Goal: Task Accomplishment & Management: Complete application form

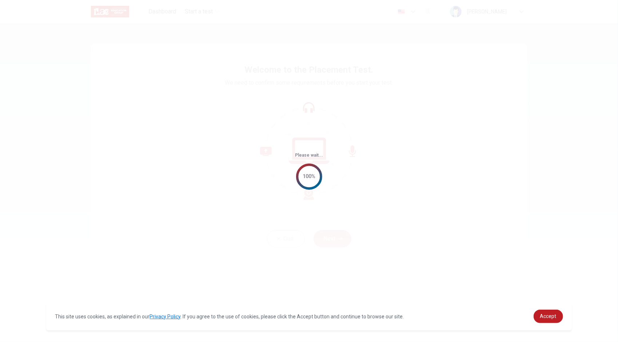
click at [402, 168] on div "Please wait... 100%" at bounding box center [309, 171] width 618 height 342
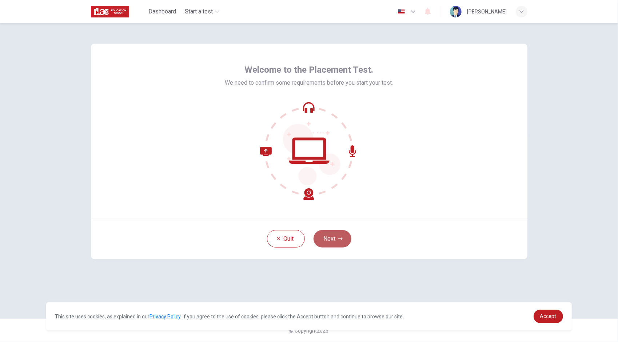
click at [326, 237] on button "Next" at bounding box center [333, 238] width 38 height 17
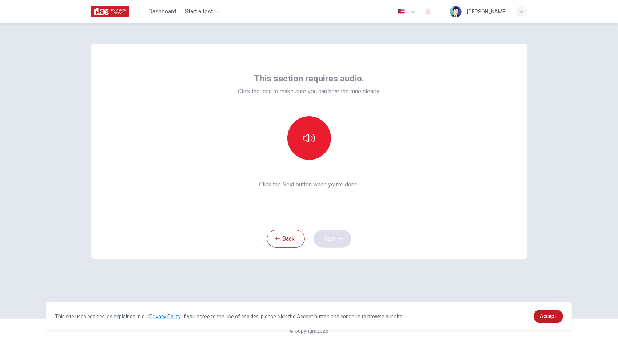
click at [326, 237] on div "Back Next" at bounding box center [309, 238] width 437 height 41
click at [314, 134] on icon "button" at bounding box center [309, 138] width 12 height 12
click at [332, 242] on button "Next" at bounding box center [333, 238] width 38 height 17
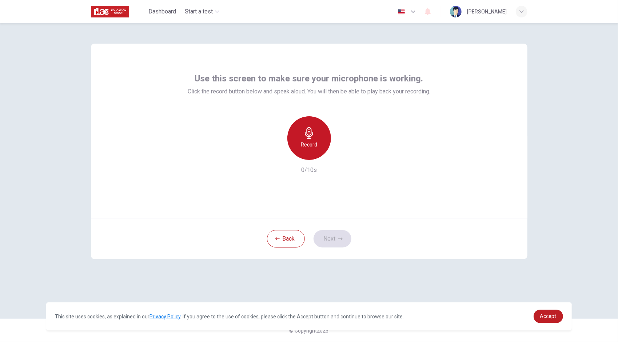
click at [308, 138] on icon "button" at bounding box center [309, 133] width 12 height 12
click at [341, 235] on button "Next" at bounding box center [333, 238] width 38 height 17
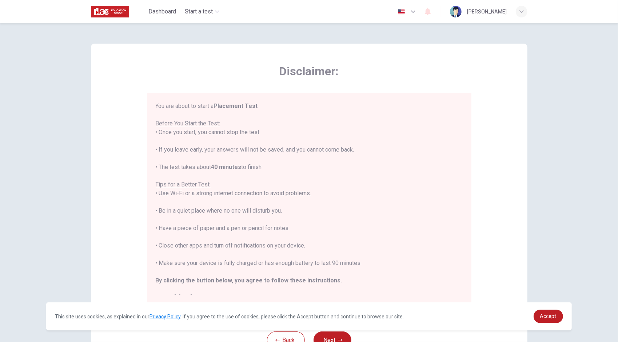
scroll to position [8, 0]
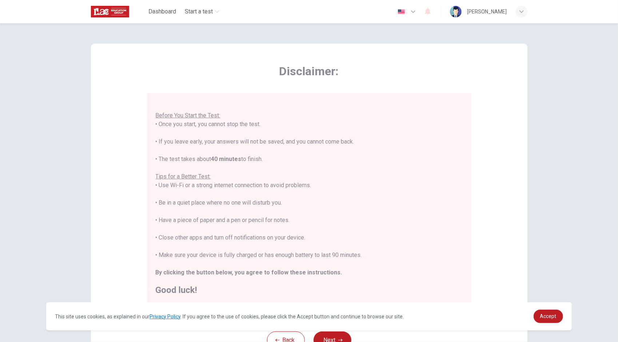
click at [326, 315] on span "This site uses cookies, as explained in our Privacy Policy . If you agree to th…" at bounding box center [229, 317] width 349 height 6
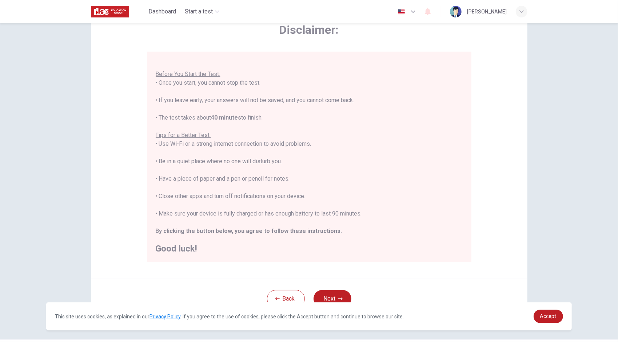
scroll to position [62, 0]
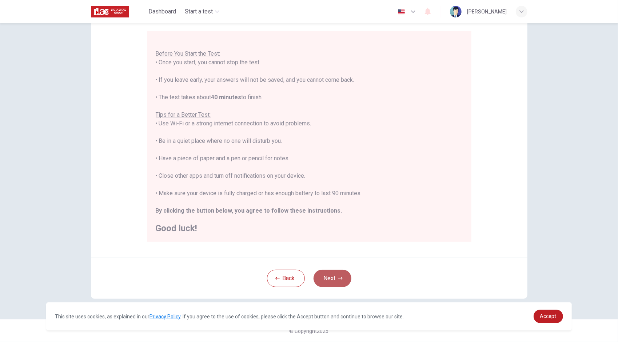
click at [331, 278] on button "Next" at bounding box center [333, 278] width 38 height 17
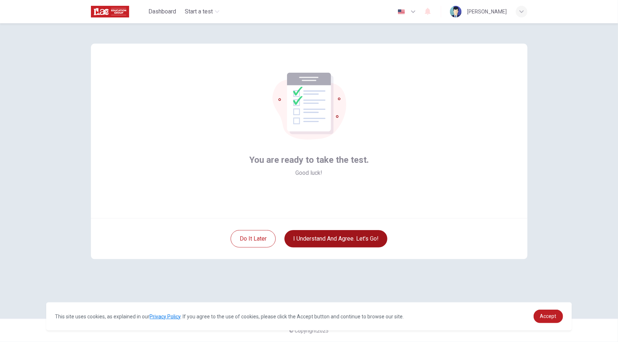
scroll to position [0, 0]
click at [336, 241] on button "I understand and agree. Let’s go!" at bounding box center [336, 238] width 103 height 17
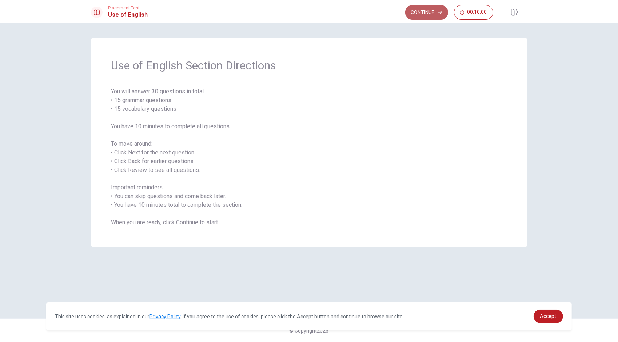
click at [432, 9] on button "Continue" at bounding box center [426, 12] width 43 height 15
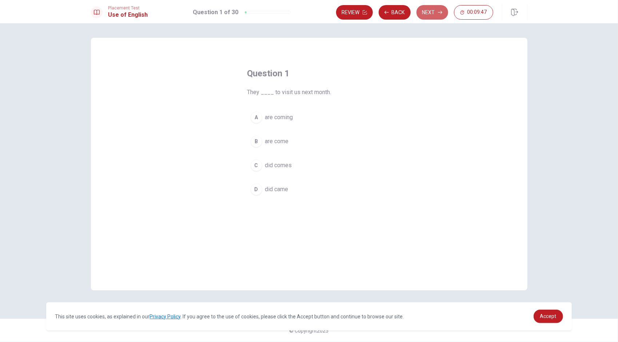
click at [432, 9] on button "Next" at bounding box center [433, 12] width 32 height 15
click at [396, 12] on button "Back" at bounding box center [395, 12] width 32 height 15
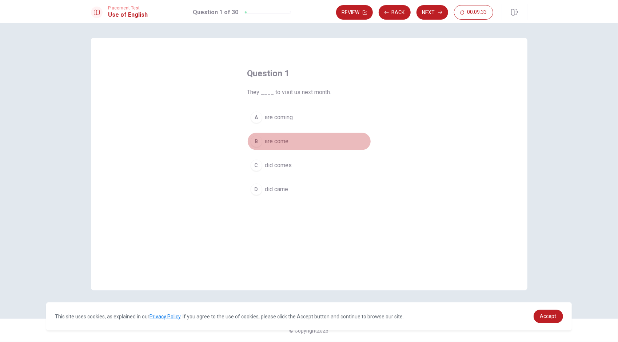
click at [255, 142] on div "B" at bounding box center [257, 142] width 12 height 12
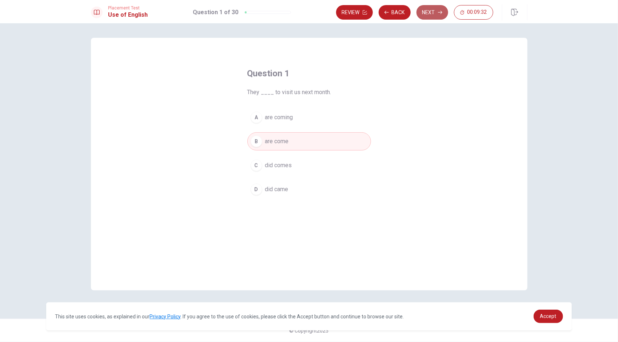
click at [436, 9] on button "Next" at bounding box center [433, 12] width 32 height 15
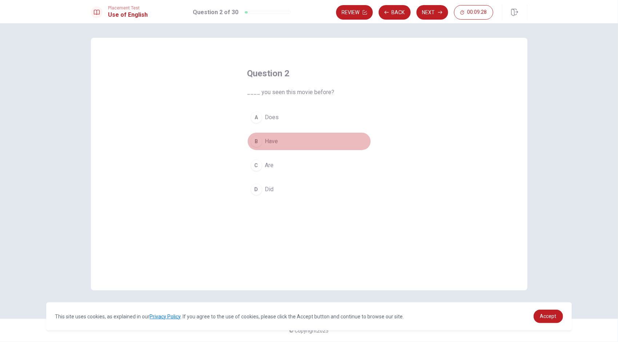
click at [258, 138] on div "B" at bounding box center [257, 142] width 12 height 12
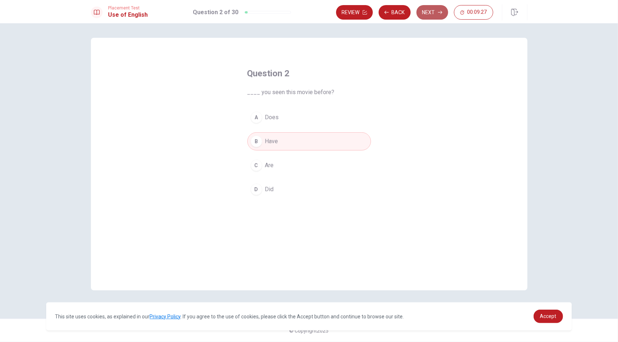
click at [424, 7] on button "Next" at bounding box center [433, 12] width 32 height 15
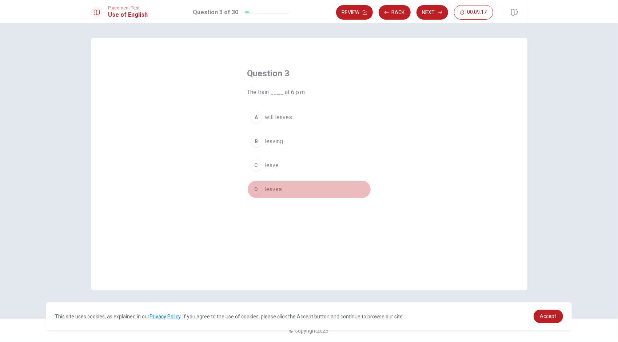
click at [274, 187] on span "leaves" at bounding box center [273, 189] width 17 height 9
click at [439, 9] on button "Next" at bounding box center [433, 12] width 32 height 15
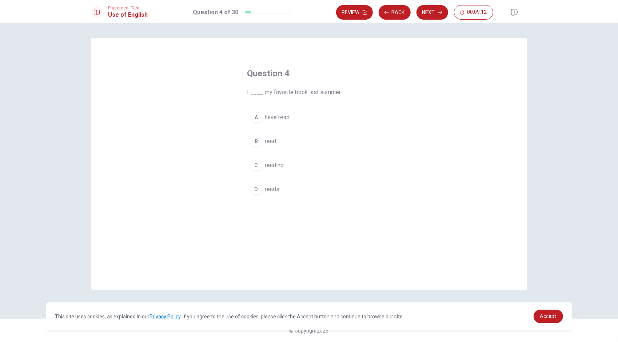
click at [271, 142] on span "read" at bounding box center [270, 141] width 11 height 9
click at [435, 13] on button "Next" at bounding box center [433, 12] width 32 height 15
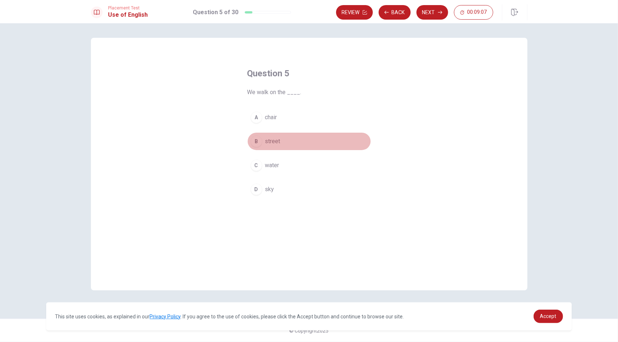
click at [281, 135] on button "B street" at bounding box center [309, 141] width 124 height 18
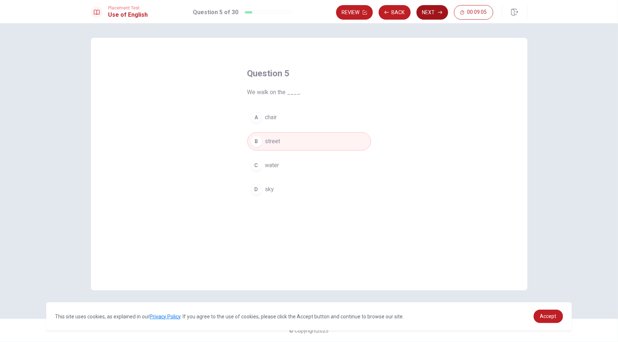
click at [435, 15] on button "Next" at bounding box center [433, 12] width 32 height 15
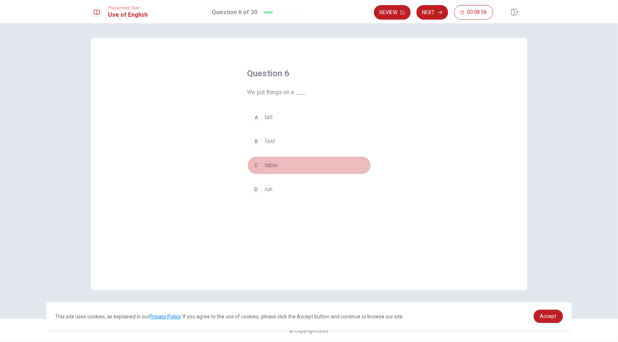
click at [258, 167] on div "C" at bounding box center [257, 166] width 12 height 12
click at [431, 13] on button "Next" at bounding box center [433, 12] width 32 height 15
click at [257, 169] on div "C" at bounding box center [257, 166] width 12 height 12
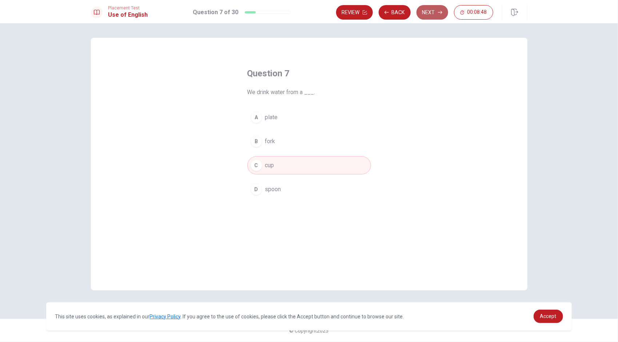
click at [438, 12] on icon "button" at bounding box center [440, 12] width 4 height 4
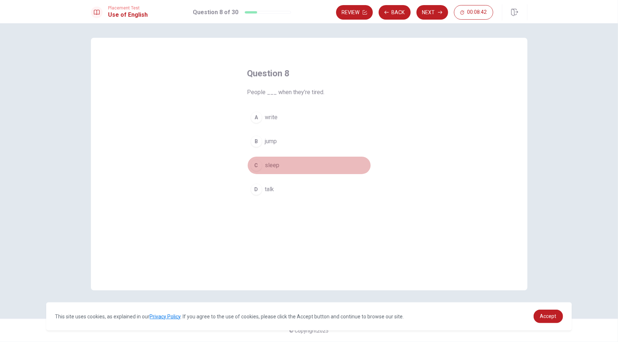
click at [255, 162] on div "C" at bounding box center [257, 166] width 12 height 12
click at [437, 15] on button "Next" at bounding box center [433, 12] width 32 height 15
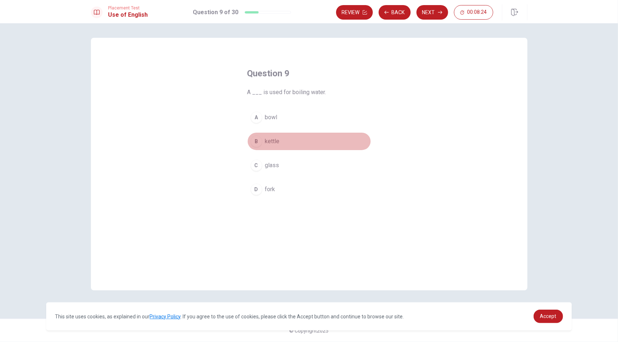
click at [263, 136] on button "B kettle" at bounding box center [309, 141] width 124 height 18
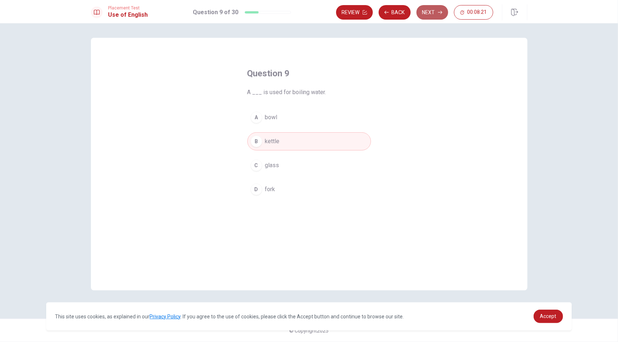
click at [435, 10] on button "Next" at bounding box center [433, 12] width 32 height 15
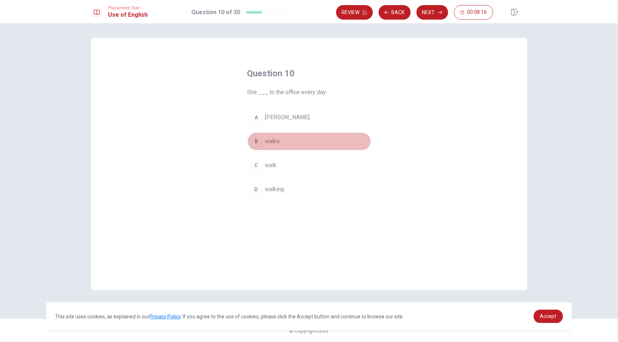
click at [252, 142] on div "B" at bounding box center [257, 142] width 12 height 12
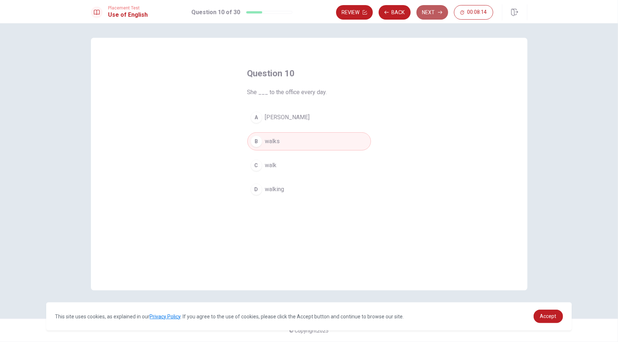
click at [434, 12] on button "Next" at bounding box center [433, 12] width 32 height 15
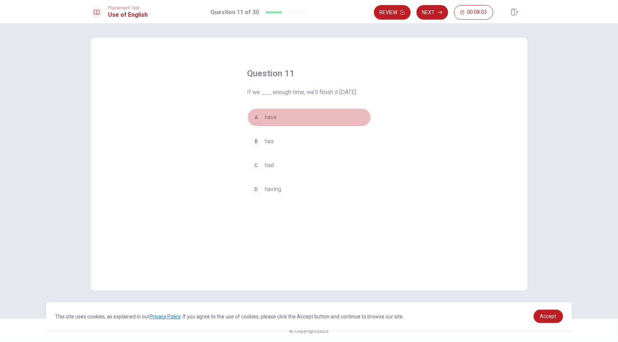
click at [261, 118] on div "A" at bounding box center [257, 118] width 12 height 12
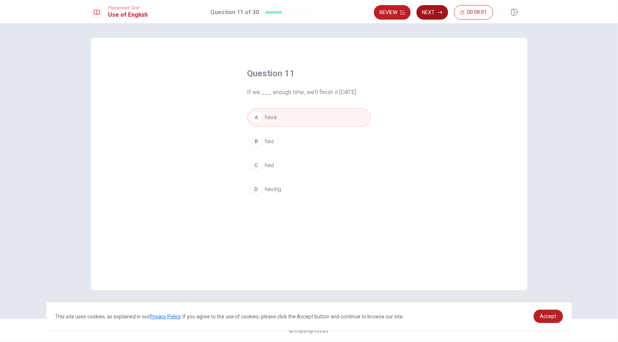
click at [432, 14] on button "Next" at bounding box center [433, 12] width 32 height 15
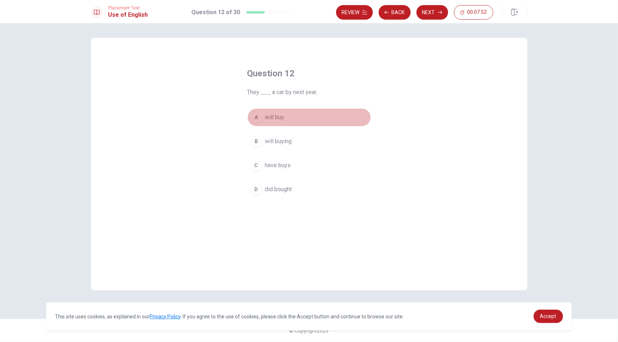
click at [257, 116] on div "A" at bounding box center [257, 118] width 12 height 12
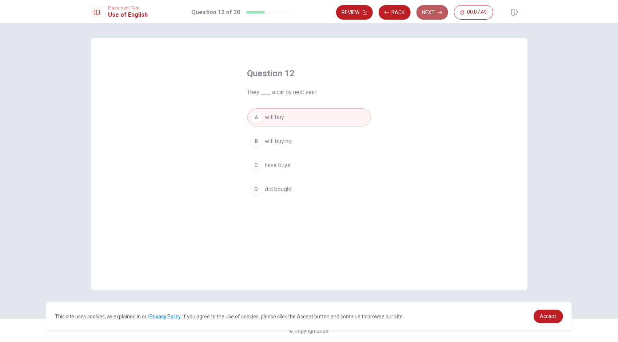
click at [428, 17] on button "Next" at bounding box center [433, 12] width 32 height 15
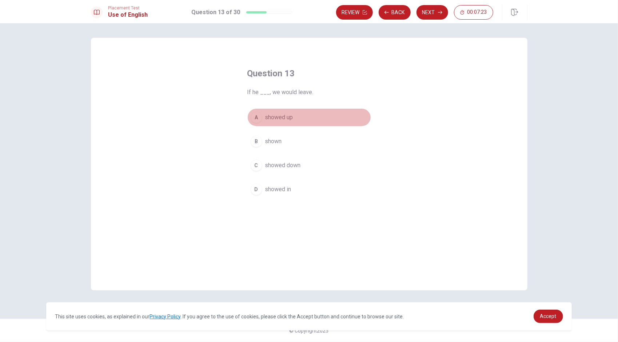
click at [260, 118] on div "A" at bounding box center [257, 118] width 12 height 12
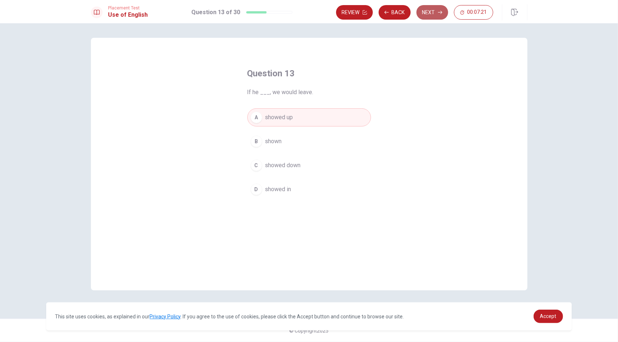
click at [437, 14] on button "Next" at bounding box center [433, 12] width 32 height 15
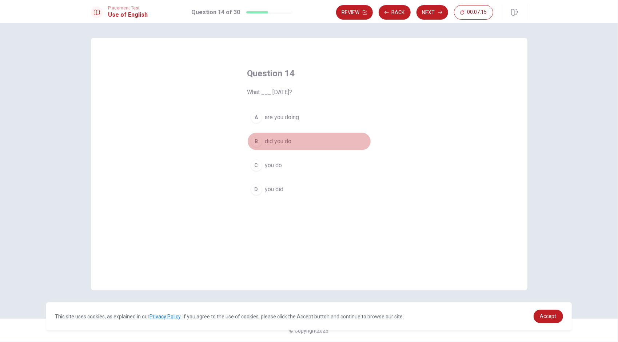
click at [260, 136] on div "B" at bounding box center [257, 142] width 12 height 12
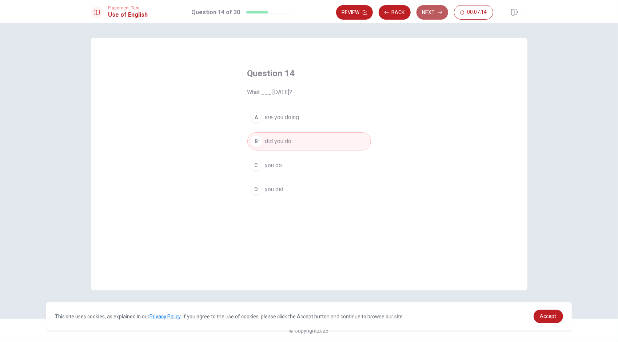
click at [436, 9] on button "Next" at bounding box center [433, 12] width 32 height 15
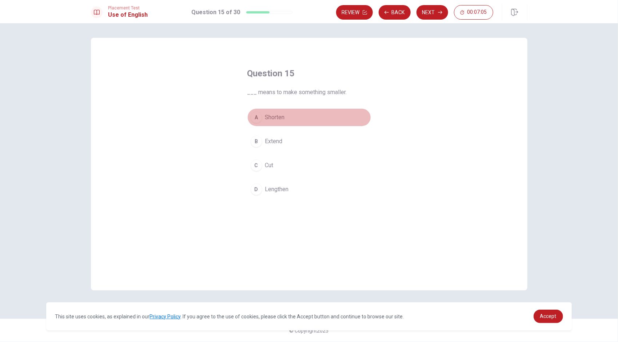
click at [255, 116] on div "A" at bounding box center [257, 118] width 12 height 12
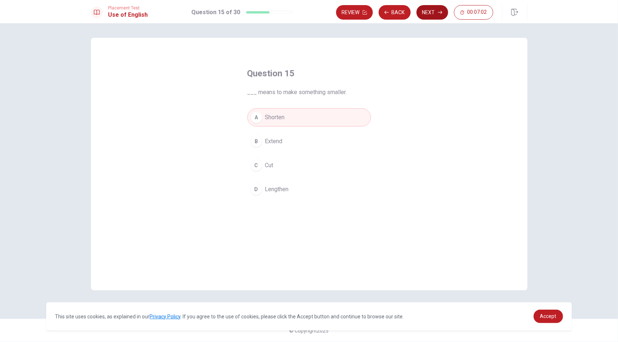
click at [438, 12] on icon "button" at bounding box center [440, 12] width 4 height 4
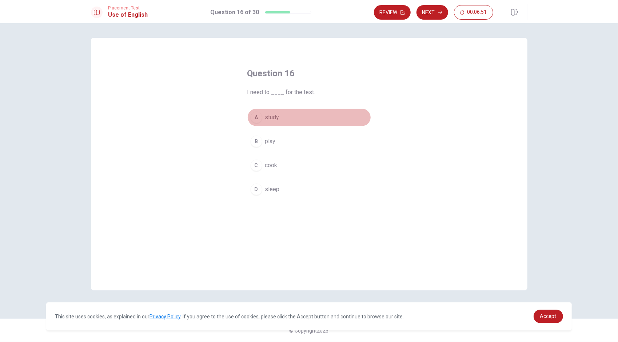
click at [260, 115] on div "A" at bounding box center [257, 118] width 12 height 12
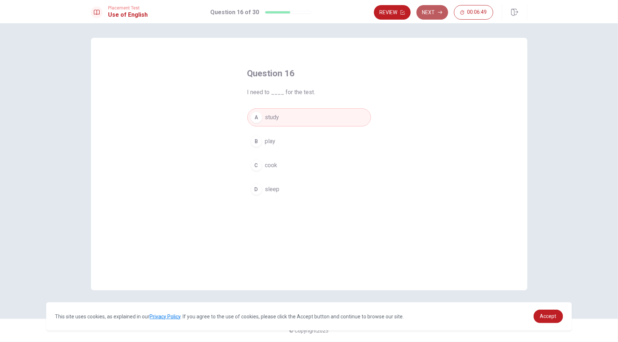
click at [431, 13] on button "Next" at bounding box center [433, 12] width 32 height 15
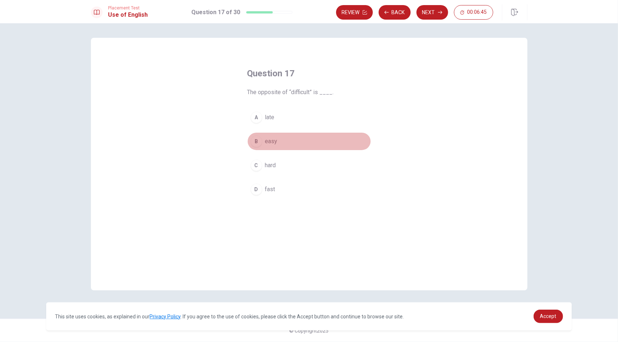
click at [254, 140] on div "B" at bounding box center [257, 142] width 12 height 12
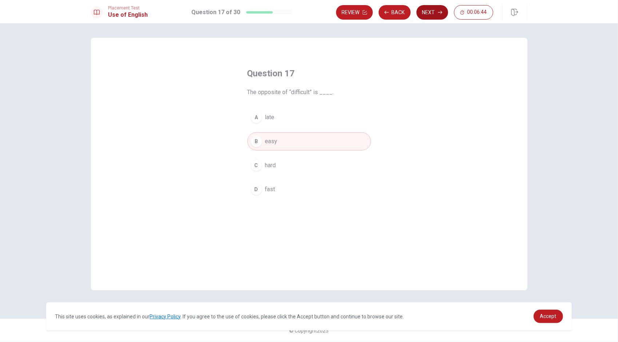
click at [436, 12] on button "Next" at bounding box center [433, 12] width 32 height 15
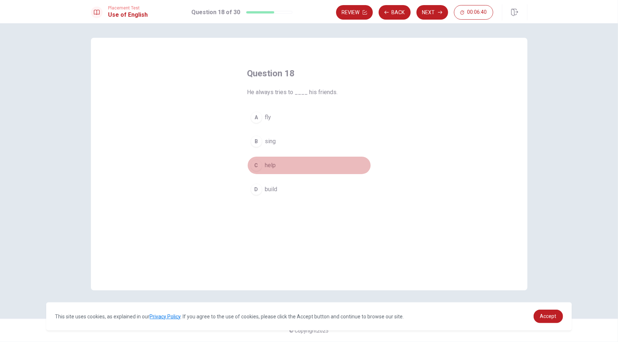
click at [261, 168] on div "C" at bounding box center [257, 166] width 12 height 12
click at [428, 15] on button "Next" at bounding box center [433, 12] width 32 height 15
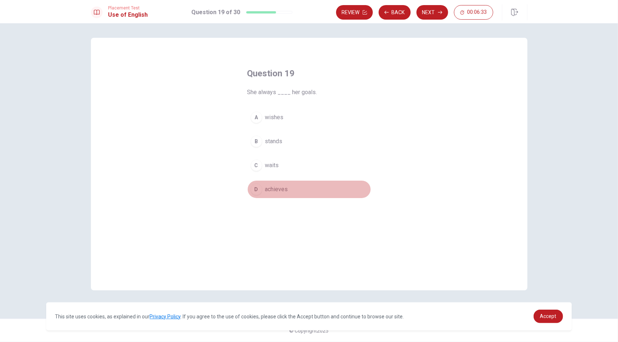
click at [258, 191] on div "D" at bounding box center [257, 190] width 12 height 12
click at [436, 11] on button "Next" at bounding box center [433, 12] width 32 height 15
click at [257, 186] on div "D" at bounding box center [257, 190] width 12 height 12
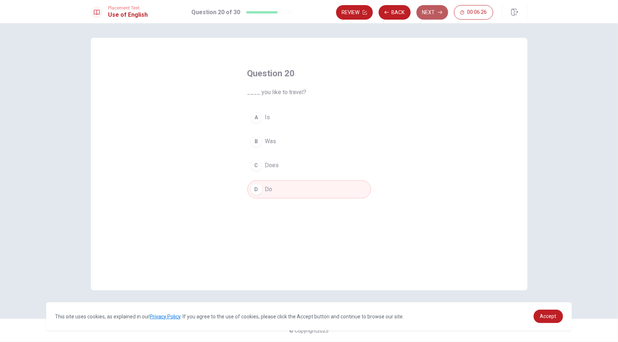
click at [429, 11] on button "Next" at bounding box center [433, 12] width 32 height 15
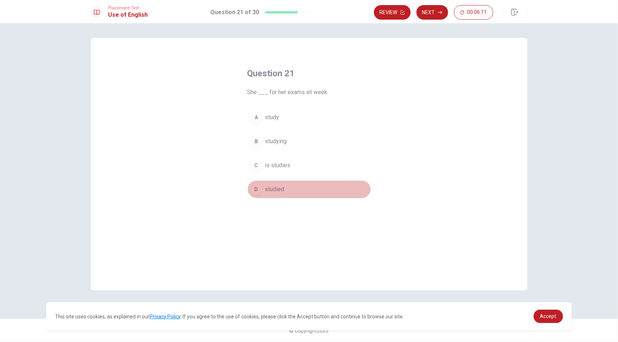
click at [256, 187] on div "D" at bounding box center [257, 190] width 12 height 12
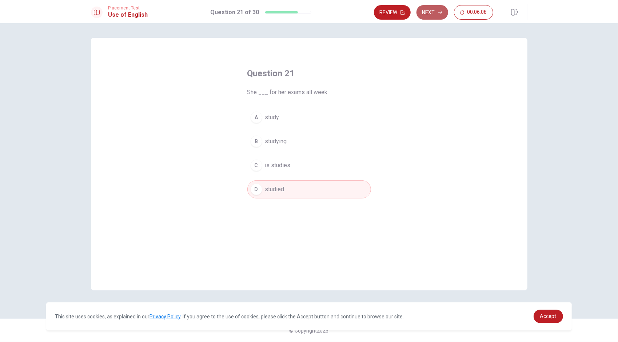
click at [437, 10] on button "Next" at bounding box center [433, 12] width 32 height 15
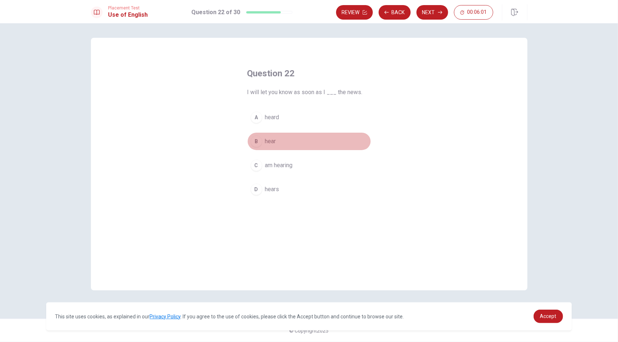
click at [254, 142] on div "B" at bounding box center [257, 142] width 12 height 12
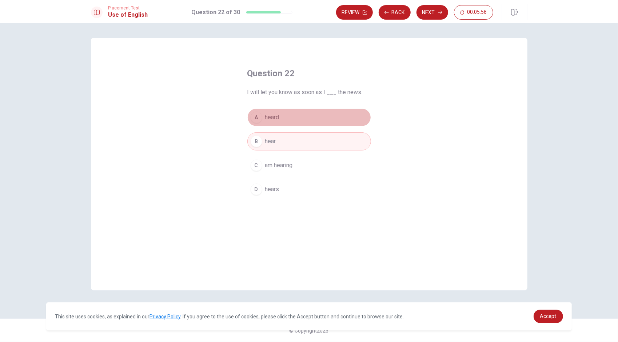
click at [254, 116] on div "A" at bounding box center [257, 118] width 12 height 12
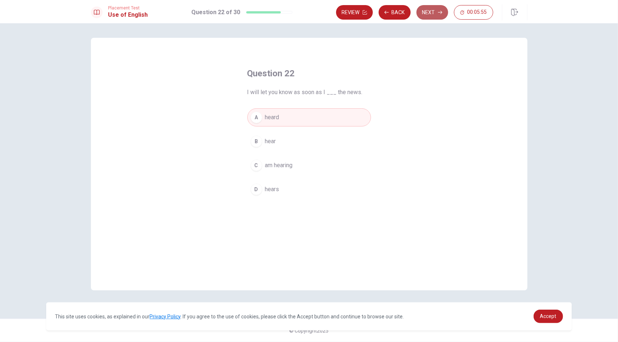
click at [437, 12] on button "Next" at bounding box center [433, 12] width 32 height 15
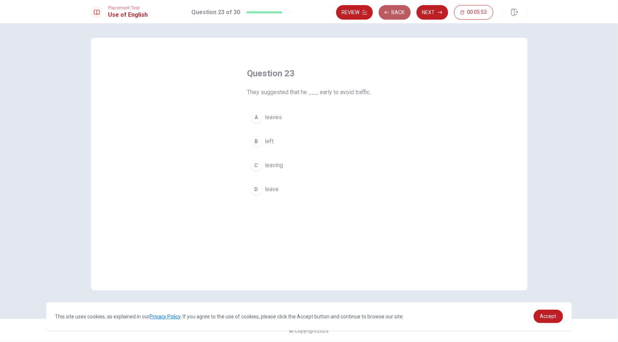
click at [393, 12] on button "Back" at bounding box center [395, 12] width 32 height 15
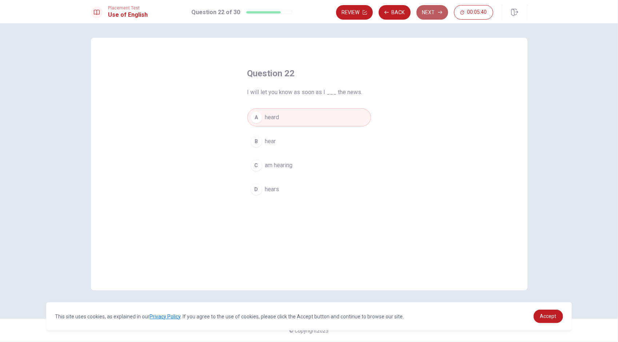
click at [442, 15] on button "Next" at bounding box center [433, 12] width 32 height 15
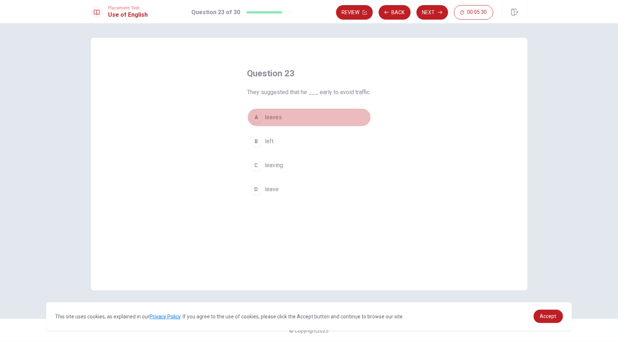
click at [253, 119] on div "A" at bounding box center [257, 118] width 12 height 12
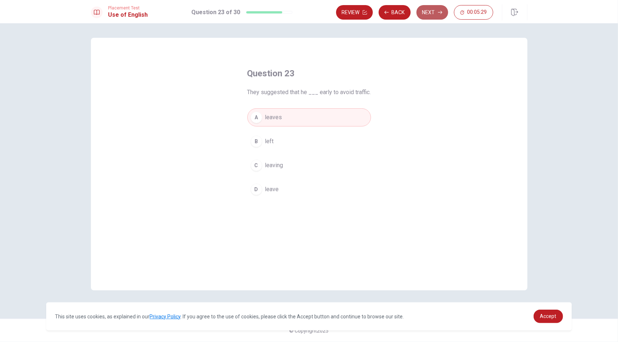
click at [433, 11] on button "Next" at bounding box center [433, 12] width 32 height 15
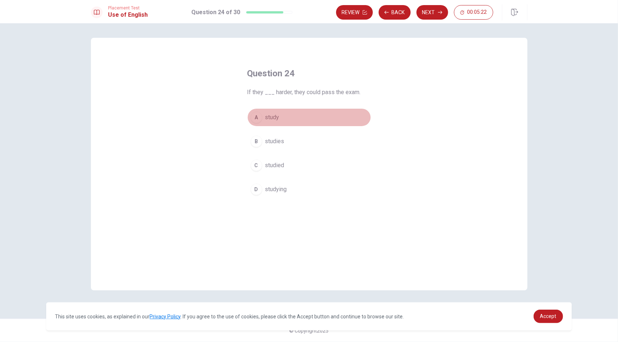
click at [255, 116] on div "A" at bounding box center [257, 118] width 12 height 12
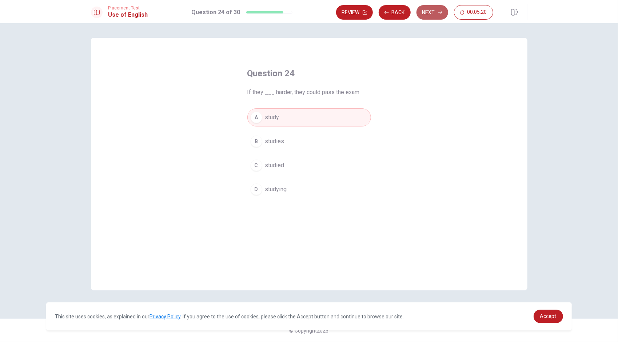
click at [435, 12] on button "Next" at bounding box center [433, 12] width 32 height 15
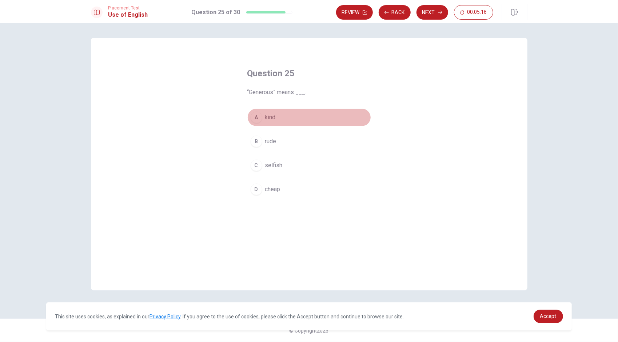
click at [251, 115] on div "A" at bounding box center [257, 118] width 12 height 12
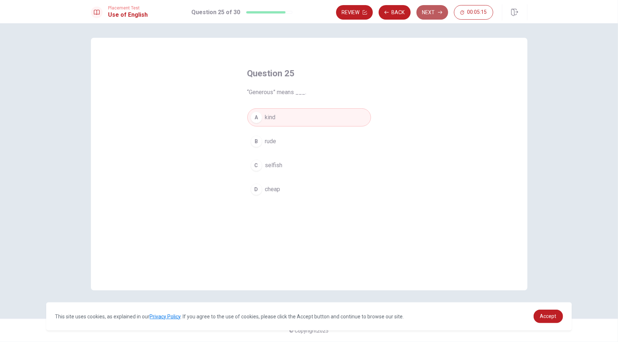
click at [430, 11] on button "Next" at bounding box center [433, 12] width 32 height 15
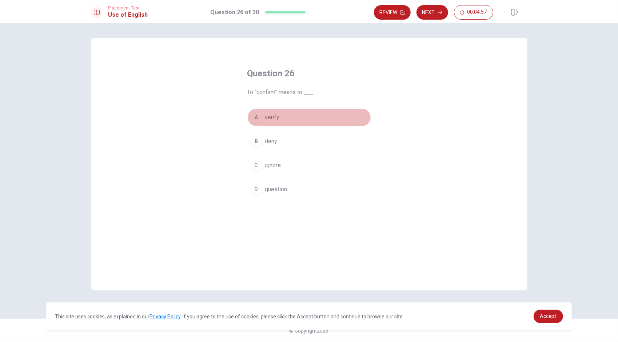
click at [255, 118] on div "A" at bounding box center [257, 118] width 12 height 12
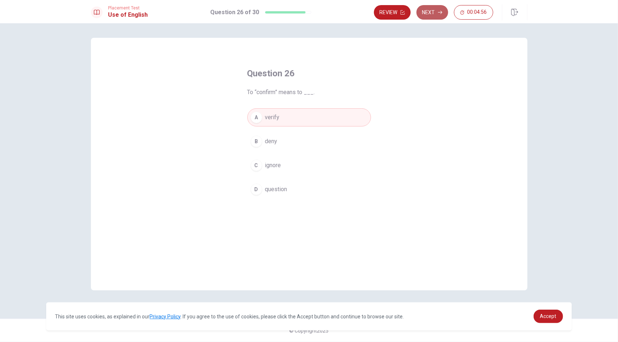
click at [438, 12] on button "Next" at bounding box center [433, 12] width 32 height 15
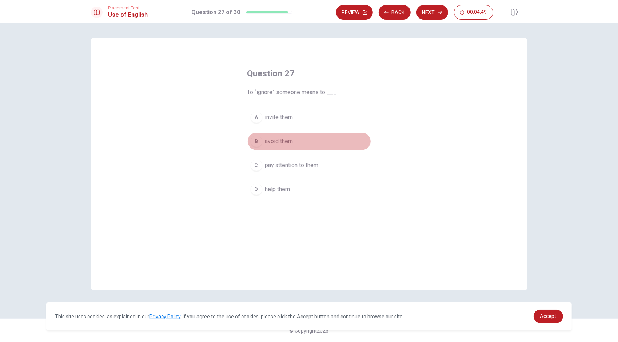
click at [259, 138] on div "B" at bounding box center [257, 142] width 12 height 12
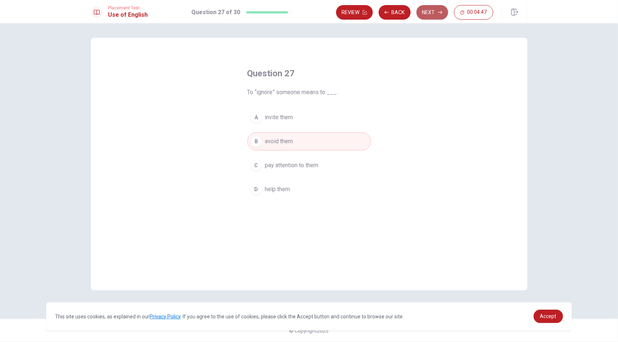
click at [433, 15] on button "Next" at bounding box center [433, 12] width 32 height 15
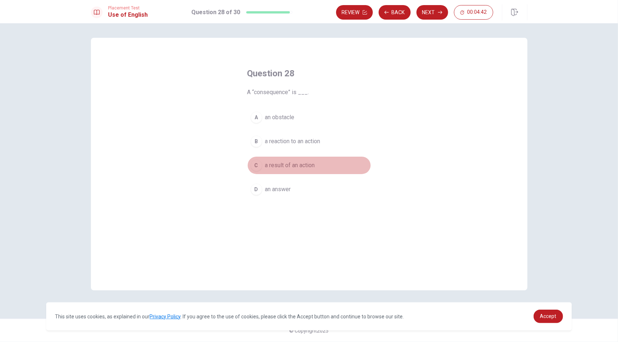
click at [255, 163] on div "C" at bounding box center [257, 166] width 12 height 12
click at [434, 9] on button "Next" at bounding box center [433, 12] width 32 height 15
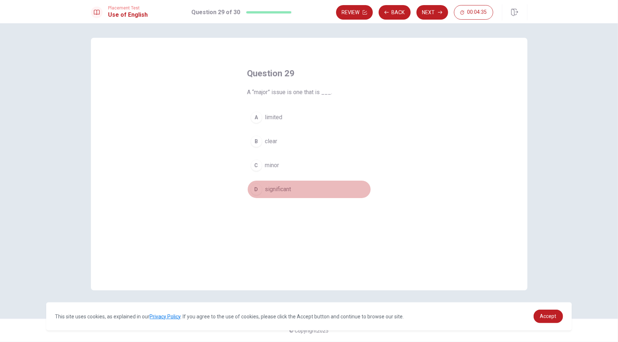
click at [257, 187] on div "D" at bounding box center [257, 190] width 12 height 12
click at [424, 7] on button "Next" at bounding box center [433, 12] width 32 height 15
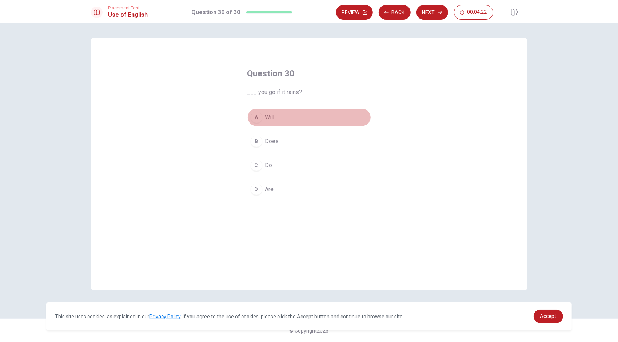
click at [253, 117] on div "A" at bounding box center [257, 118] width 12 height 12
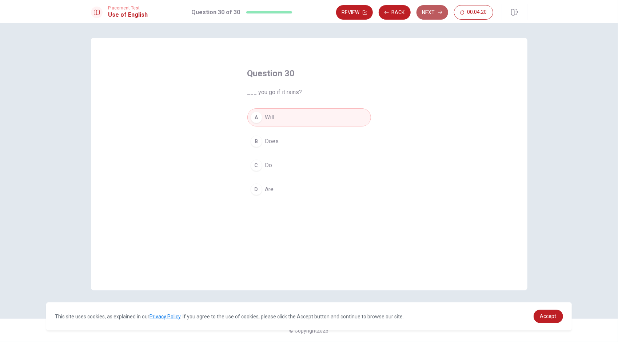
click at [435, 14] on button "Next" at bounding box center [433, 12] width 32 height 15
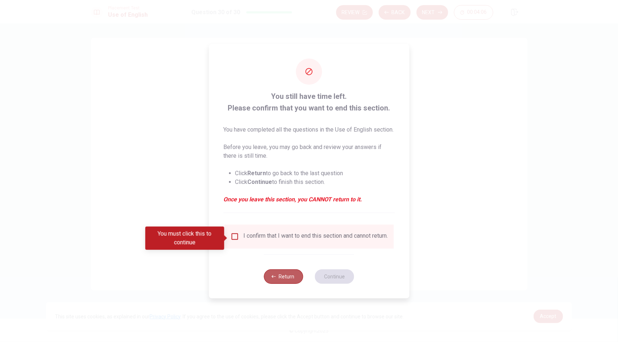
click at [283, 284] on button "Return" at bounding box center [283, 277] width 39 height 15
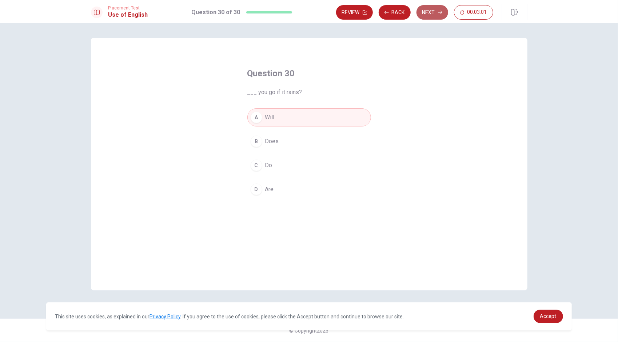
click at [430, 11] on button "Next" at bounding box center [433, 12] width 32 height 15
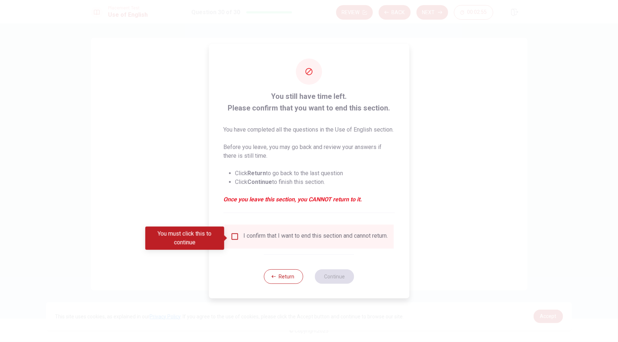
click at [239, 239] on div "I confirm that I want to end this section and cannot return." at bounding box center [309, 237] width 158 height 9
click at [235, 237] on input "You must click this to continue" at bounding box center [234, 237] width 9 height 9
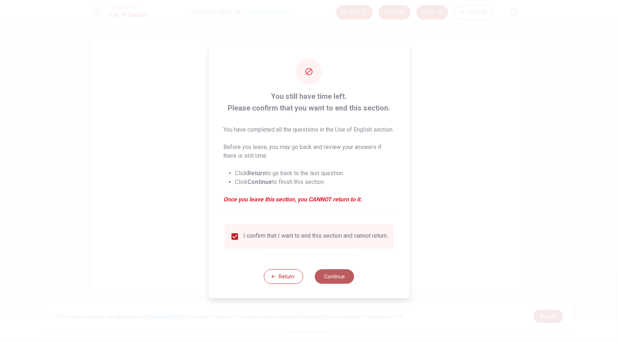
click at [340, 284] on button "Continue" at bounding box center [334, 277] width 39 height 15
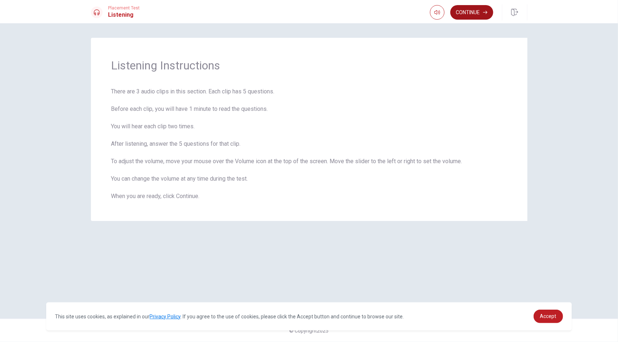
click at [467, 12] on button "Continue" at bounding box center [471, 12] width 43 height 15
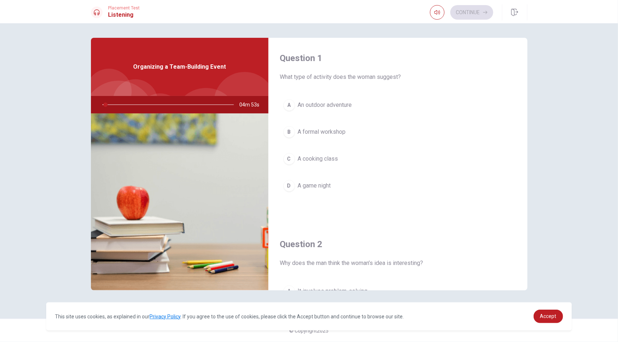
click at [565, 100] on div "Question 1 What type of activity does the woman suggest? A An outdoor adventure…" at bounding box center [309, 182] width 618 height 319
click at [223, 105] on div at bounding box center [167, 104] width 146 height 17
drag, startPoint x: 124, startPoint y: 104, endPoint x: 137, endPoint y: 104, distance: 12.4
click at [137, 104] on div at bounding box center [167, 104] width 146 height 17
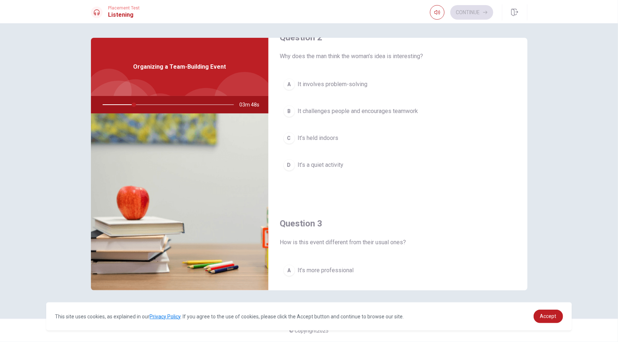
scroll to position [208, 0]
type input "26"
type input "0.8"
click at [444, 28] on span at bounding box center [445, 26] width 4 height 4
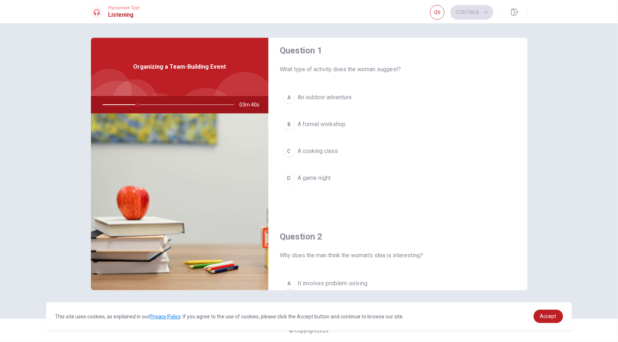
scroll to position [0, 0]
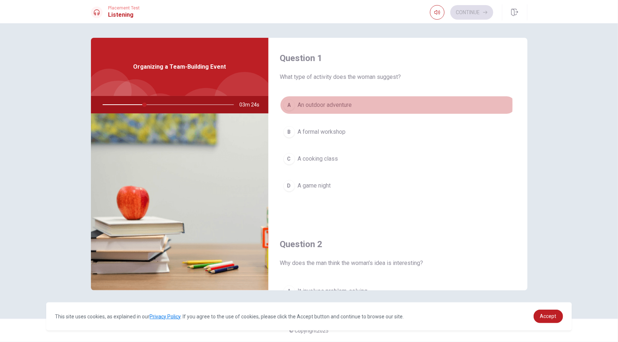
click at [289, 105] on div "A" at bounding box center [289, 105] width 12 height 12
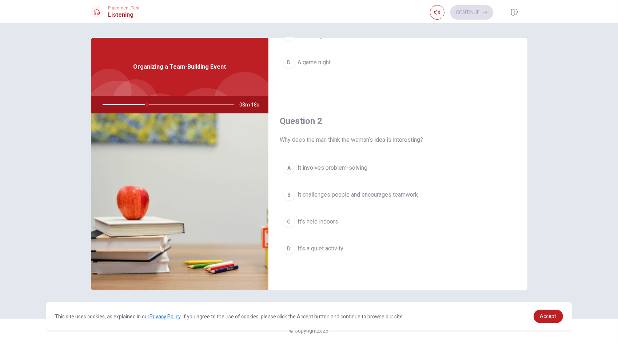
scroll to position [124, 0]
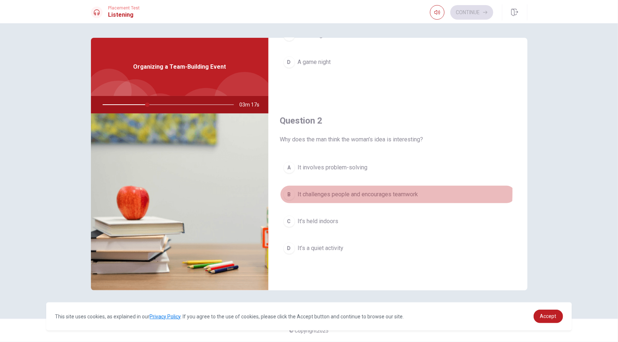
click at [291, 190] on div "B" at bounding box center [289, 195] width 12 height 12
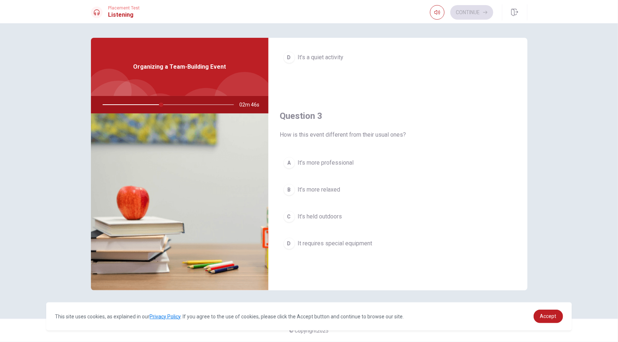
scroll to position [315, 0]
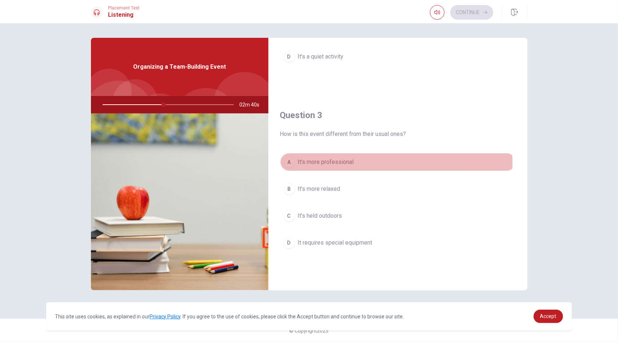
click at [335, 162] on span "It’s more professional" at bounding box center [326, 162] width 56 height 9
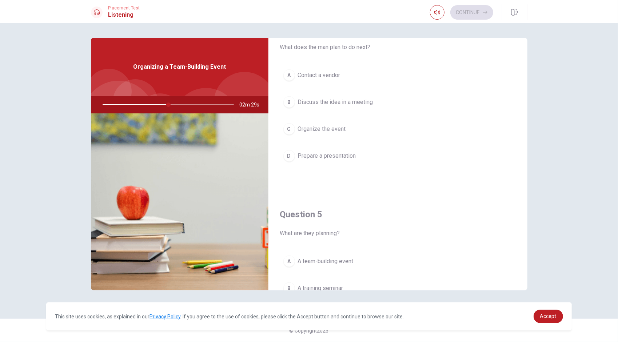
scroll to position [557, 0]
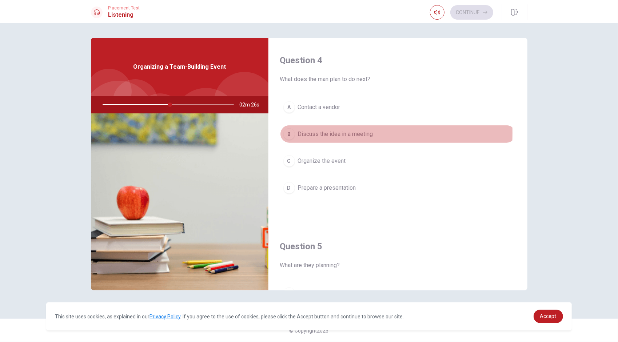
click at [293, 130] on div "B" at bounding box center [289, 134] width 12 height 12
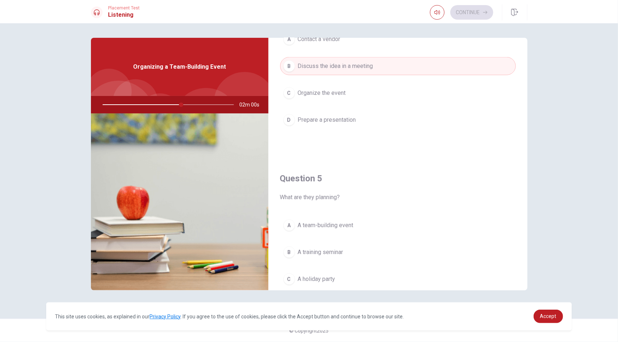
scroll to position [663, 0]
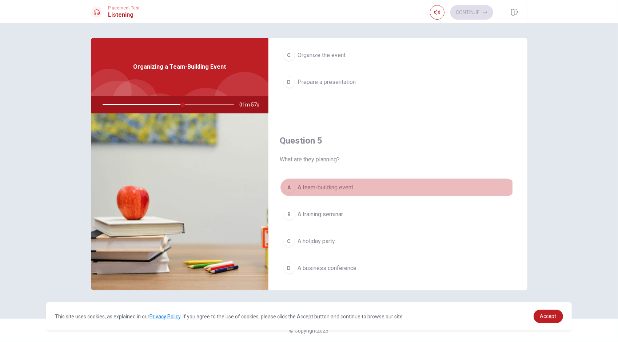
click at [288, 183] on div "A" at bounding box center [289, 188] width 12 height 12
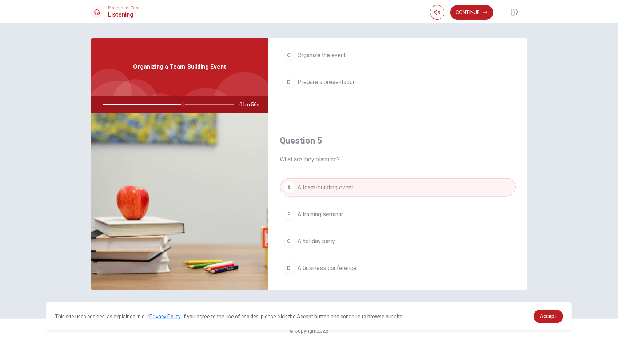
scroll to position [674, 0]
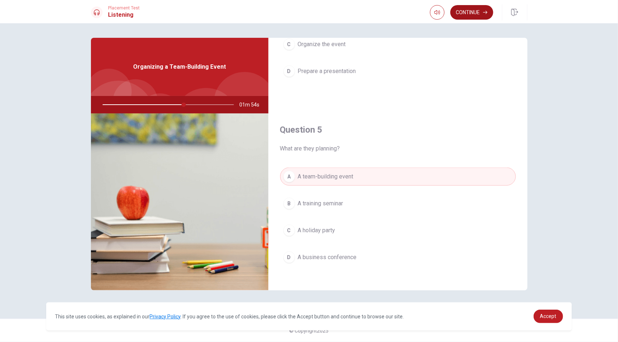
click at [476, 7] on button "Continue" at bounding box center [471, 12] width 43 height 15
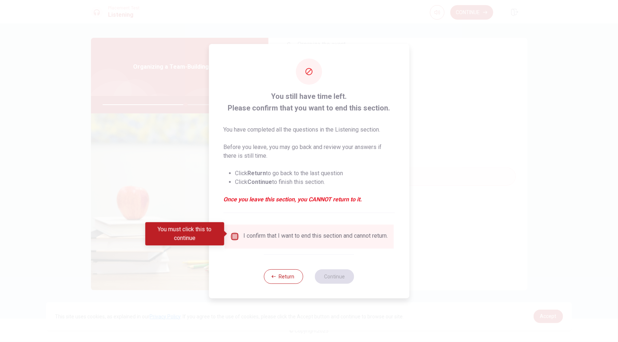
click at [238, 235] on input "You must click this to continue" at bounding box center [234, 237] width 9 height 9
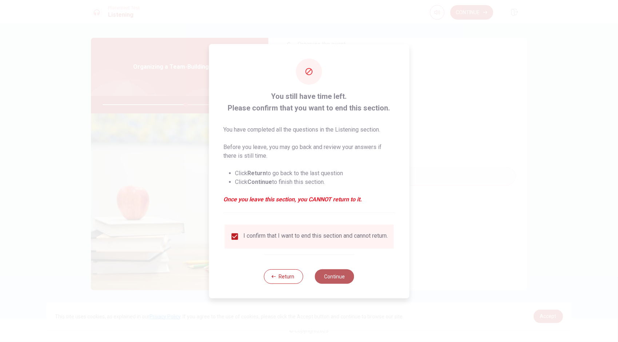
click at [340, 281] on button "Continue" at bounding box center [334, 277] width 39 height 15
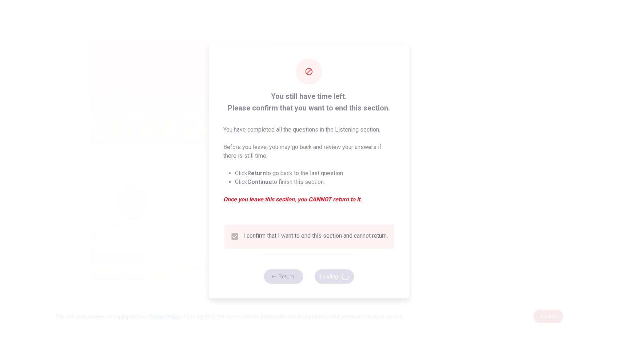
type input "65"
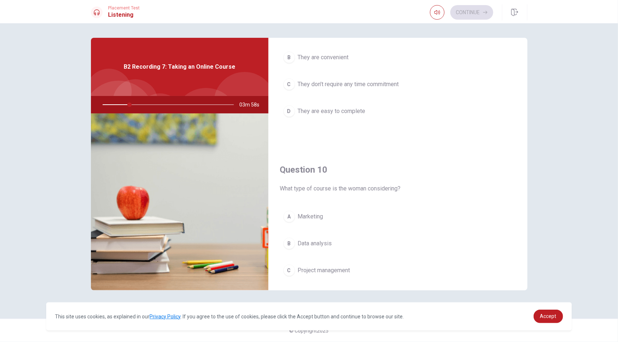
scroll to position [634, 0]
drag, startPoint x: 324, startPoint y: 226, endPoint x: 339, endPoint y: 228, distance: 15.4
click at [339, 228] on div "A Marketing B Data analysis C Project management D Web design" at bounding box center [398, 264] width 236 height 114
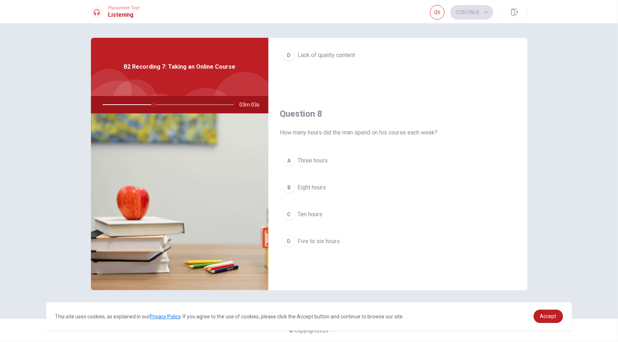
scroll to position [317, 0]
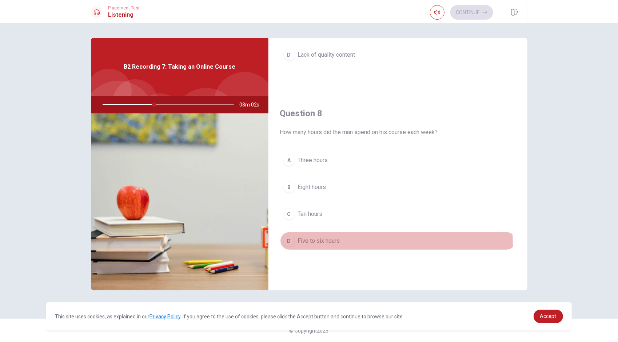
click at [287, 243] on div "D" at bounding box center [289, 241] width 12 height 12
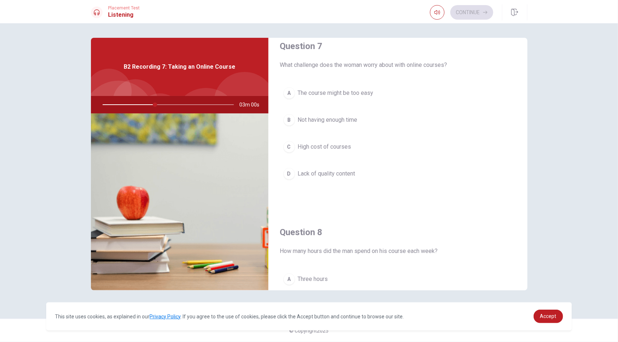
scroll to position [196, 0]
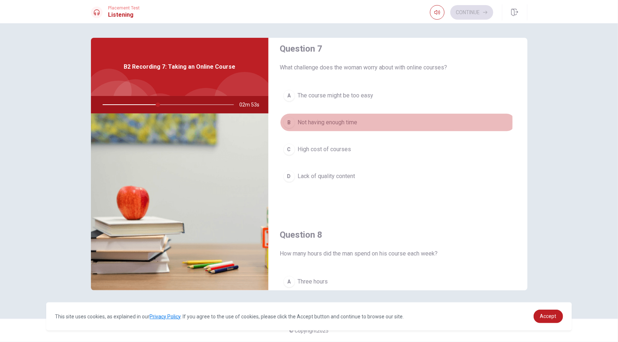
click at [290, 121] on div "B" at bounding box center [289, 123] width 12 height 12
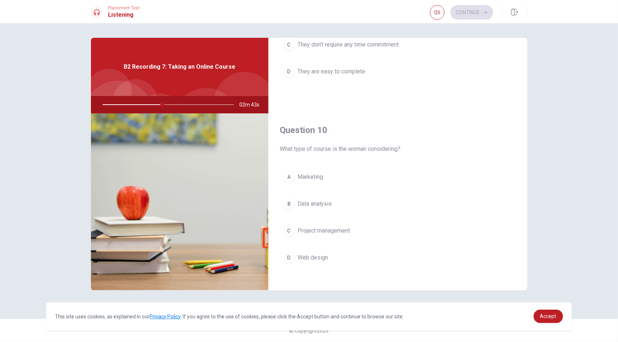
scroll to position [674, 0]
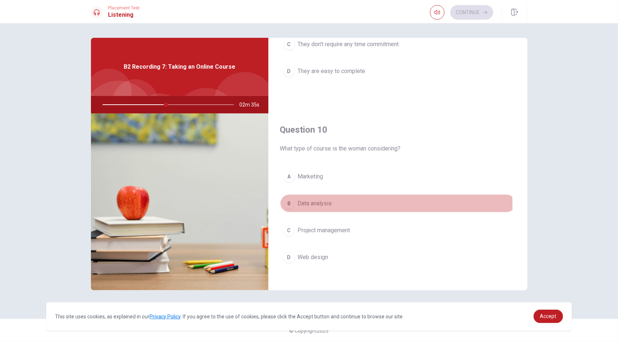
click at [291, 202] on div "B" at bounding box center [289, 204] width 12 height 12
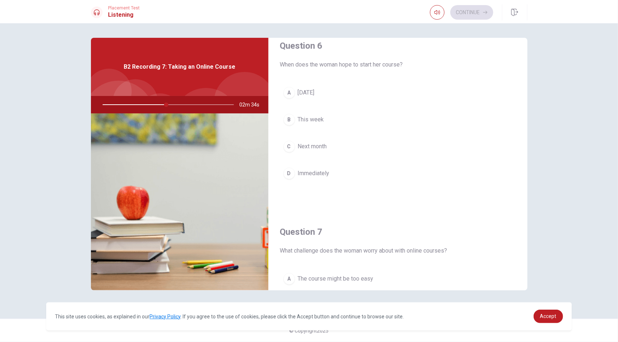
scroll to position [0, 0]
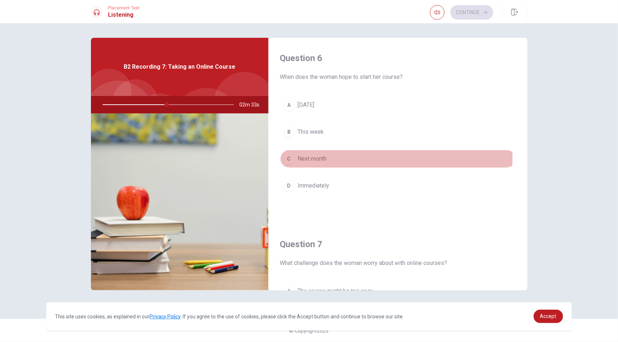
click at [291, 156] on div "C" at bounding box center [289, 159] width 12 height 12
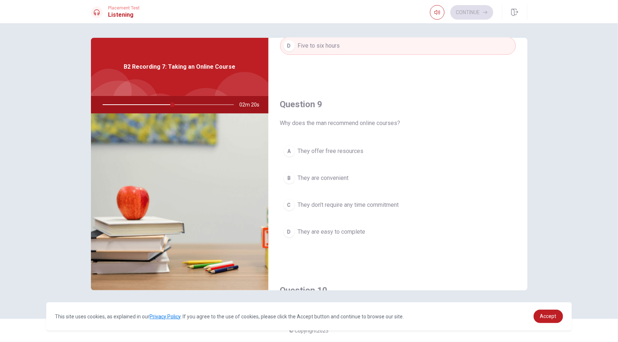
scroll to position [513, 0]
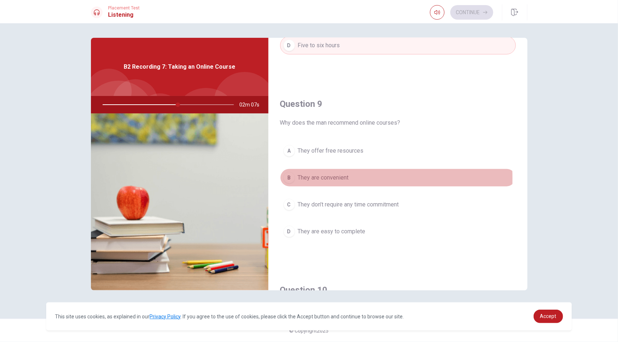
click at [293, 175] on div "B" at bounding box center [289, 178] width 12 height 12
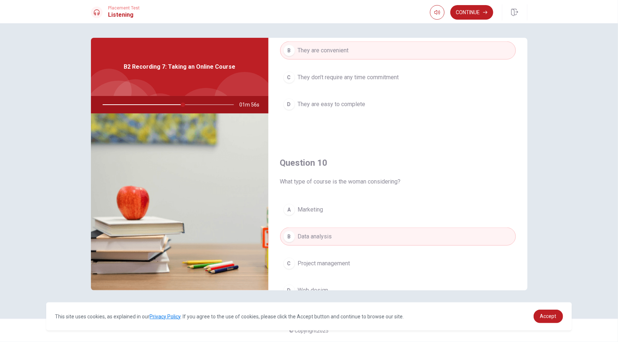
scroll to position [674, 0]
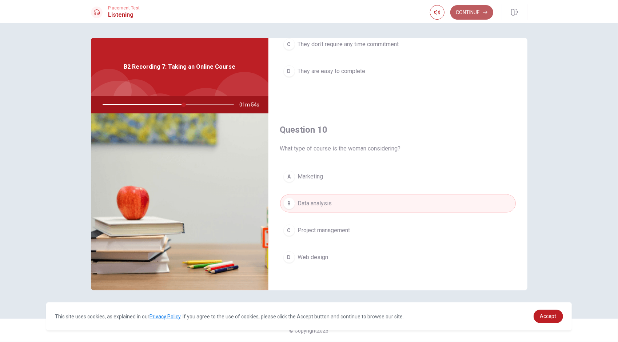
click at [461, 10] on button "Continue" at bounding box center [471, 12] width 43 height 15
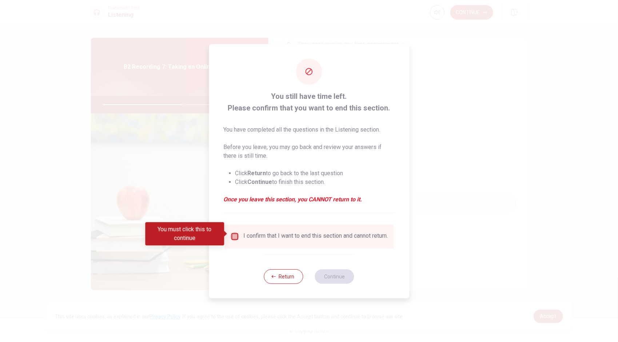
click at [237, 237] on input "You must click this to continue" at bounding box center [234, 237] width 9 height 9
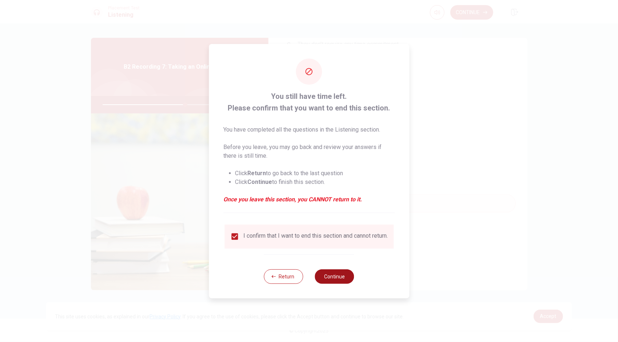
click at [325, 274] on button "Continue" at bounding box center [334, 277] width 39 height 15
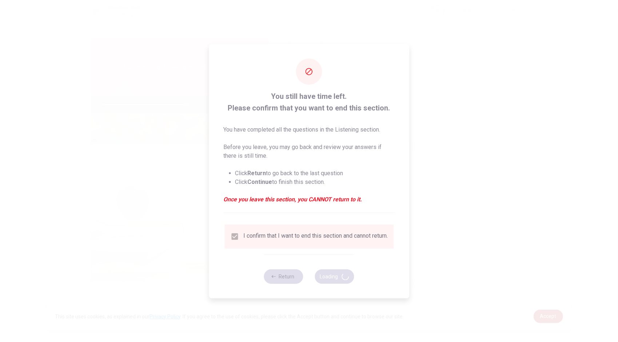
type input "64"
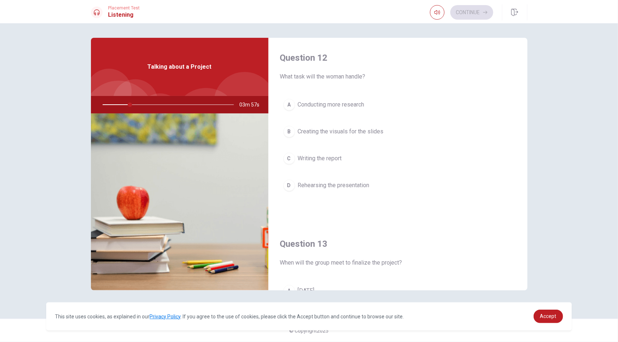
scroll to position [0, 0]
click at [543, 115] on div "Question 11 What do they plan to do during the meeting? A Write the final repor…" at bounding box center [309, 182] width 618 height 319
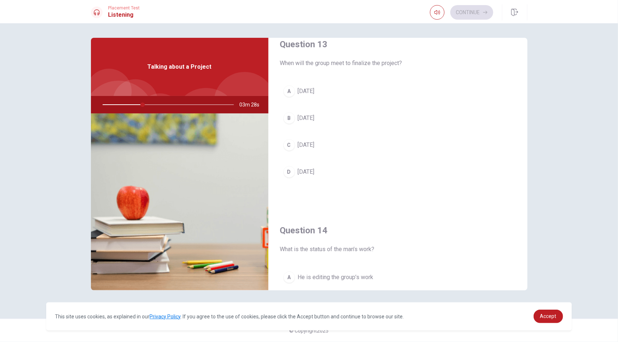
scroll to position [389, 0]
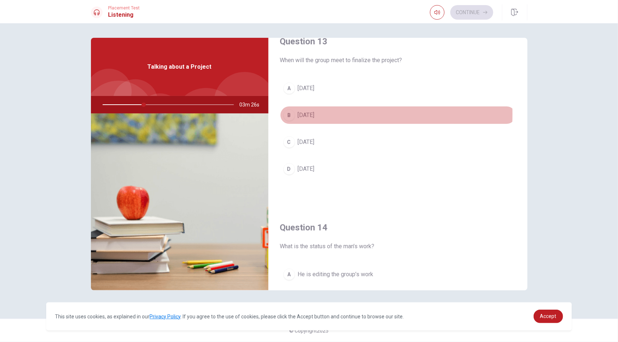
click at [286, 112] on div "B" at bounding box center [289, 116] width 12 height 12
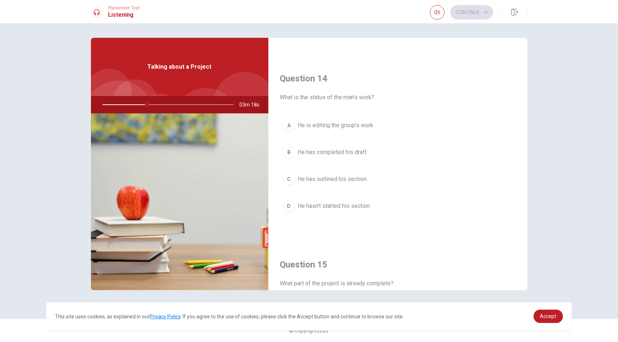
scroll to position [535, 0]
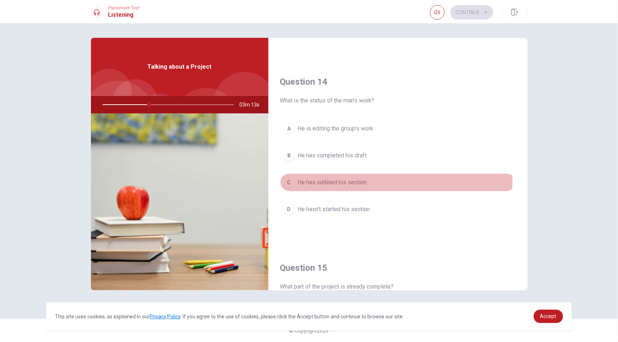
click at [294, 177] on div "C" at bounding box center [289, 183] width 12 height 12
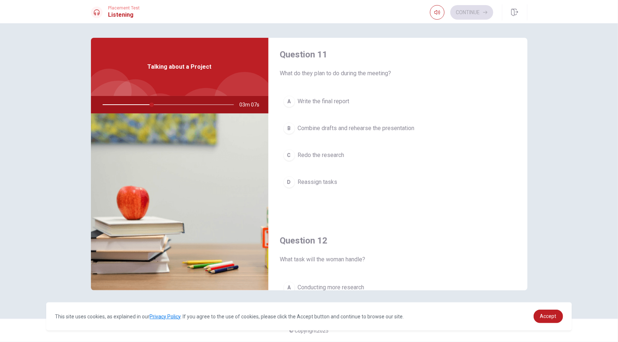
scroll to position [3, 0]
click at [288, 125] on div "B" at bounding box center [289, 129] width 12 height 12
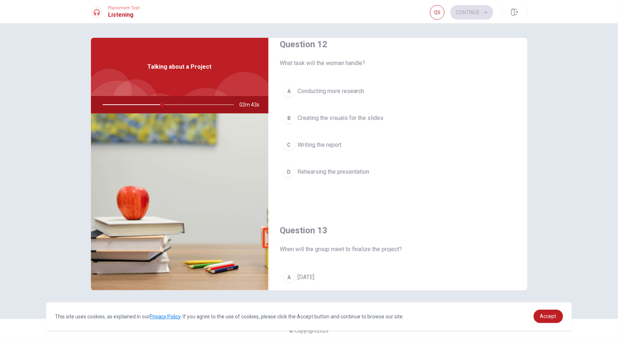
scroll to position [192, 0]
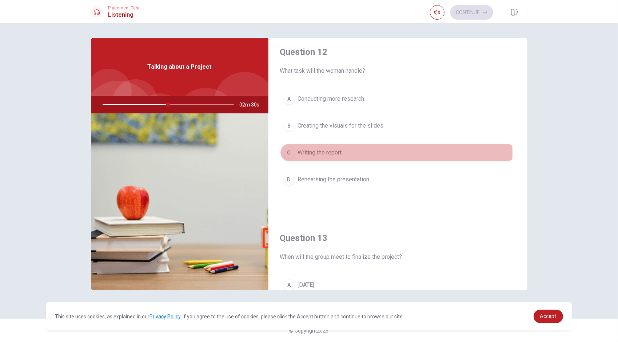
click at [294, 152] on div "C" at bounding box center [289, 153] width 12 height 12
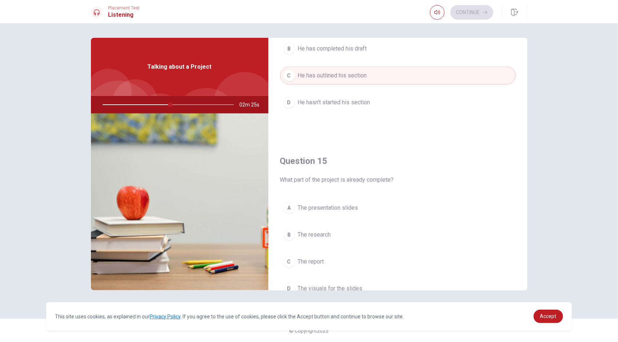
scroll to position [674, 0]
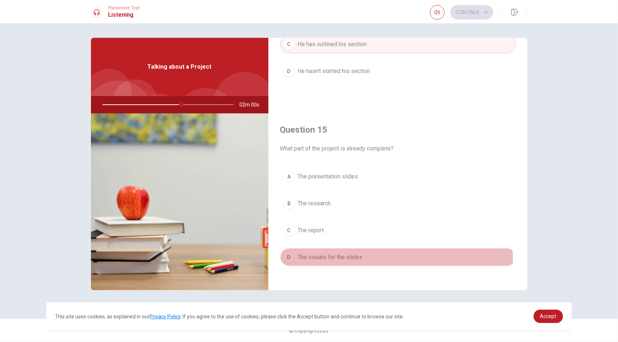
click at [289, 257] on div "D" at bounding box center [289, 258] width 12 height 12
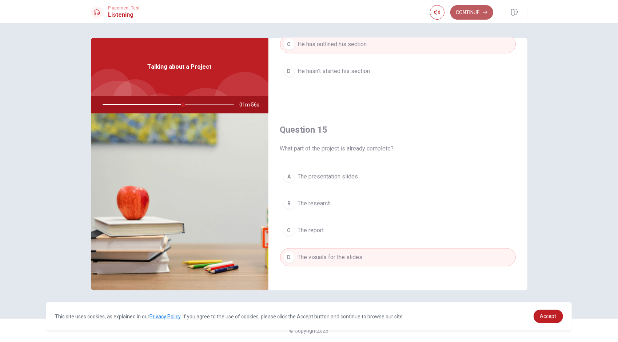
click at [476, 8] on button "Continue" at bounding box center [471, 12] width 43 height 15
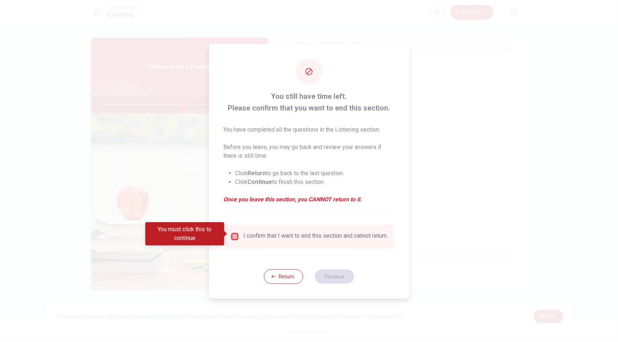
click at [230, 233] on input "You must click this to continue" at bounding box center [234, 237] width 9 height 9
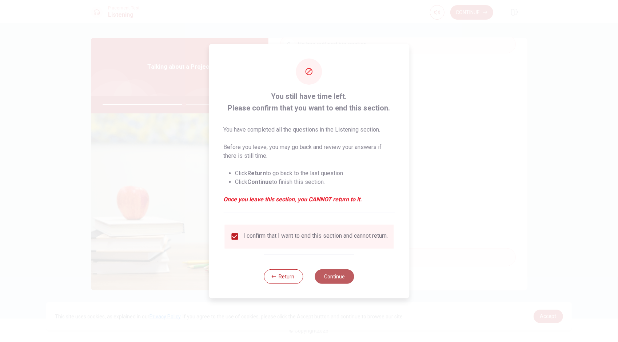
click at [327, 273] on button "Continue" at bounding box center [334, 277] width 39 height 15
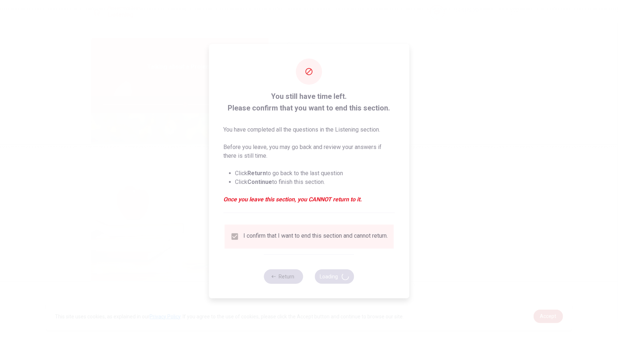
type input "64"
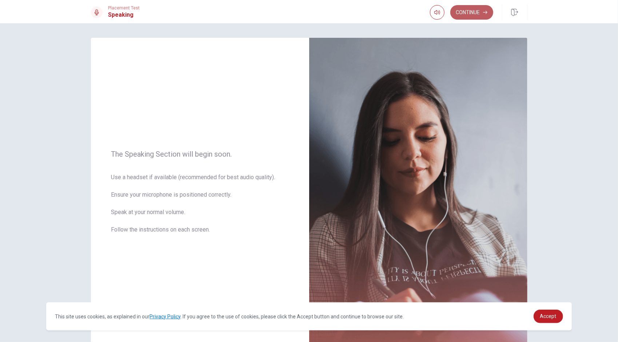
click at [464, 15] on button "Continue" at bounding box center [471, 12] width 43 height 15
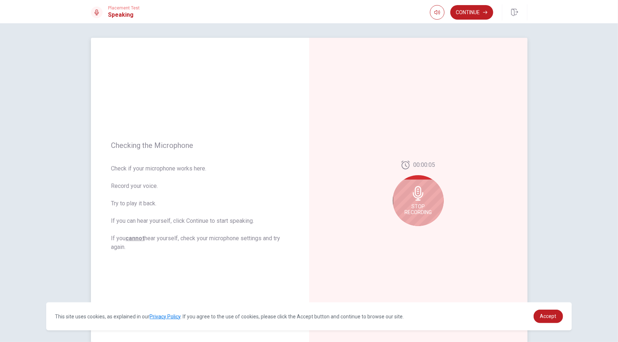
click at [417, 194] on icon at bounding box center [418, 193] width 11 height 15
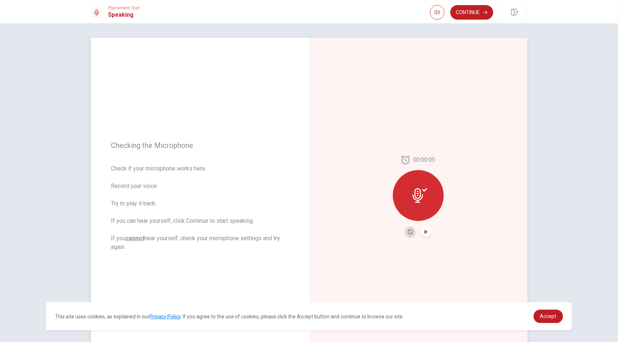
click at [409, 230] on icon "Record Again" at bounding box center [410, 232] width 4 height 4
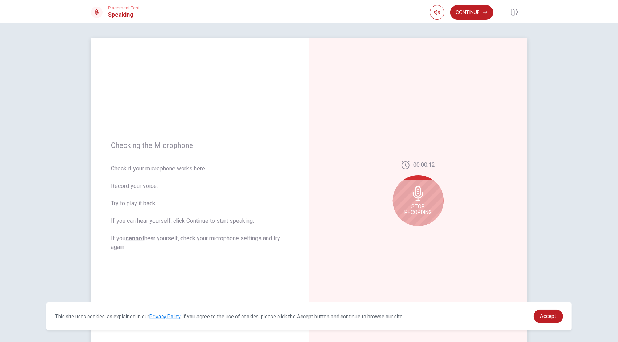
click at [424, 196] on div "Stop Recording" at bounding box center [418, 200] width 51 height 51
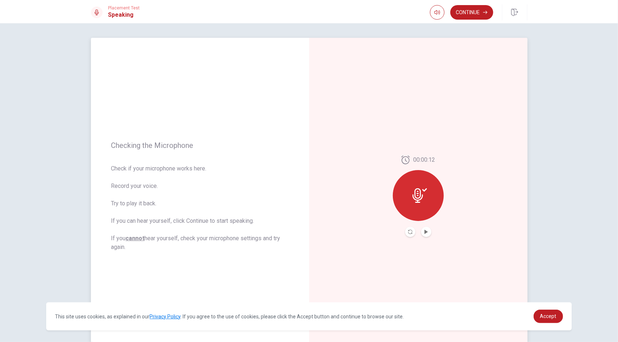
click at [430, 230] on div "00:00:12" at bounding box center [418, 197] width 51 height 82
click at [425, 233] on icon "Play Audio" at bounding box center [426, 232] width 3 height 4
click at [468, 7] on button "Continue" at bounding box center [471, 12] width 43 height 15
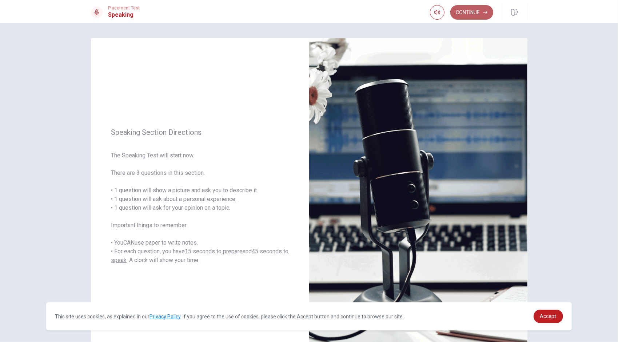
click at [477, 13] on button "Continue" at bounding box center [471, 12] width 43 height 15
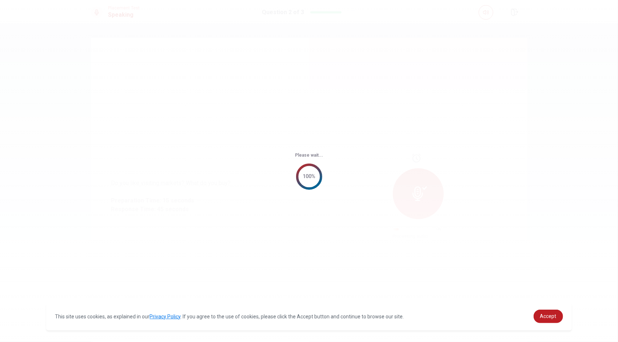
click at [557, 169] on div "Please wait... 100%" at bounding box center [309, 171] width 618 height 342
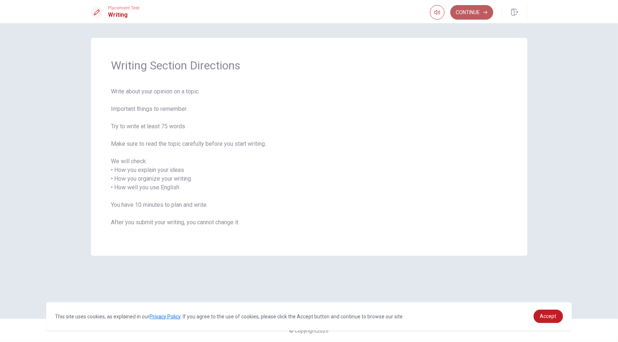
click at [487, 10] on icon "button" at bounding box center [485, 12] width 4 height 4
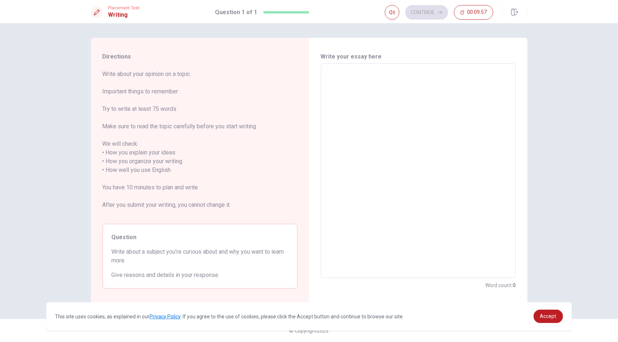
click at [591, 191] on div "Directions Write about your opinion on a topic. Important things to remember: T…" at bounding box center [309, 182] width 618 height 319
click at [365, 87] on textarea at bounding box center [418, 171] width 185 height 203
type textarea "ㅑ"
type textarea "x"
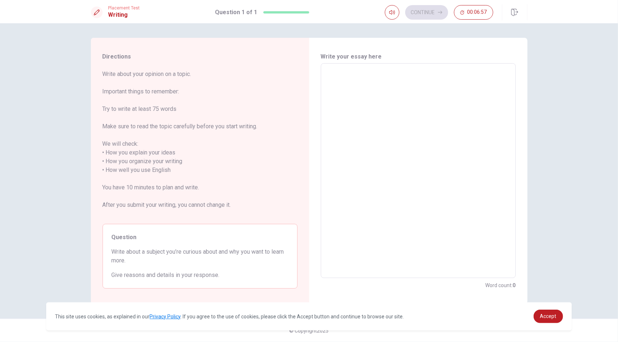
type textarea "i"
type textarea "x"
type textarea "I"
type textarea "x"
type textarea "I'"
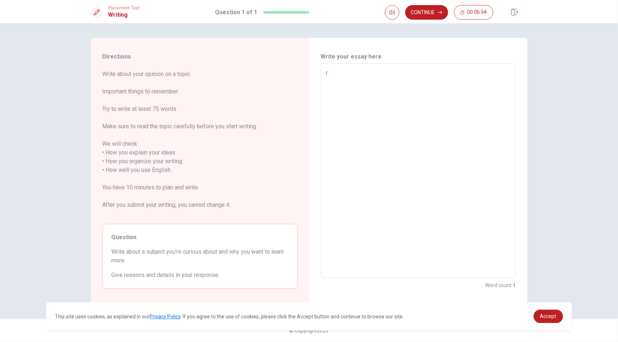
type textarea "x"
type textarea "I'm"
type textarea "x"
type textarea "I'm"
type textarea "x"
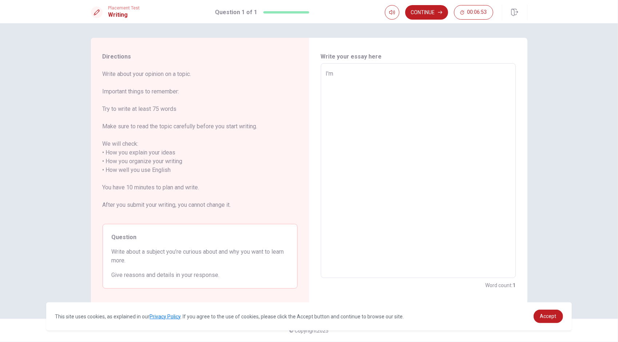
type textarea "I'm c"
type textarea "x"
type textarea "I'm cu"
type textarea "x"
type textarea "I'm cur"
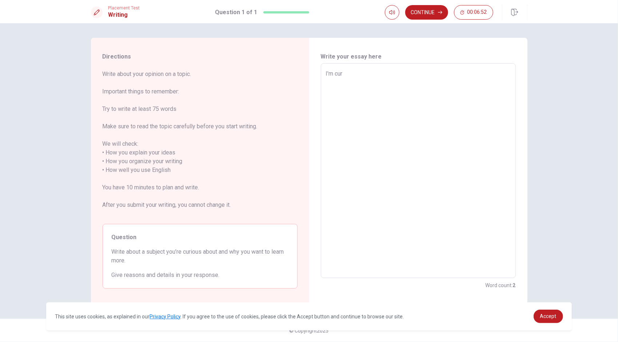
type textarea "x"
type textarea "I'm curo"
type textarea "x"
type textarea "I'm curou"
type textarea "x"
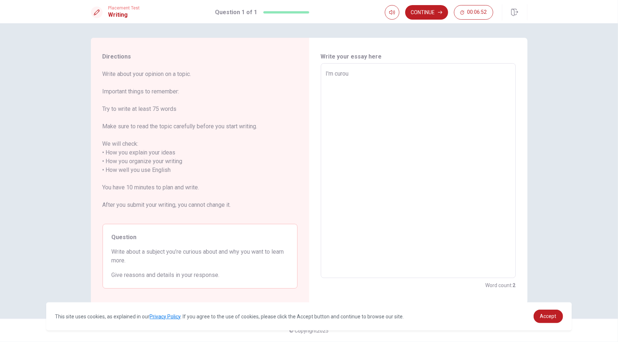
type textarea "I'm curous"
type textarea "x"
type textarea "I'm curous"
type textarea "x"
type textarea "I'm curous a"
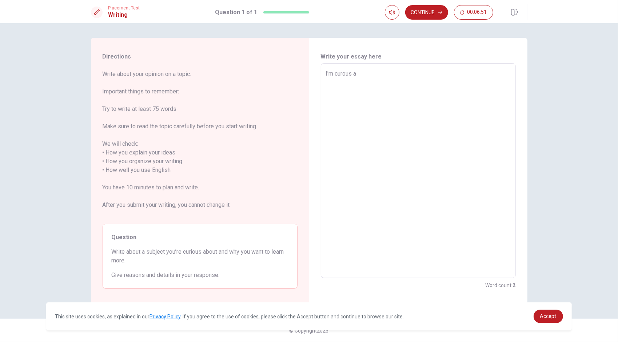
type textarea "x"
type textarea "I'm curous ab"
type textarea "x"
type textarea "I'm curous abo"
type textarea "x"
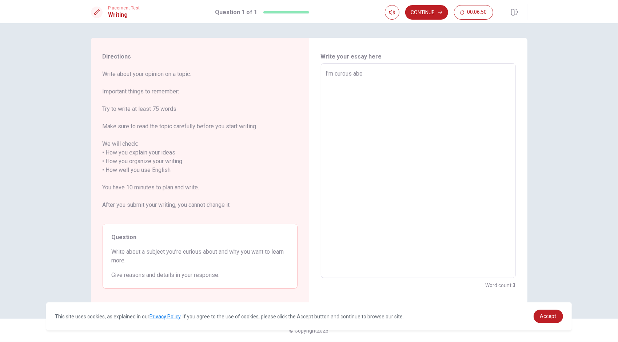
type textarea "I'm curous abou"
type textarea "x"
type textarea "I'm curous about"
type textarea "x"
type textarea "I'm curous about"
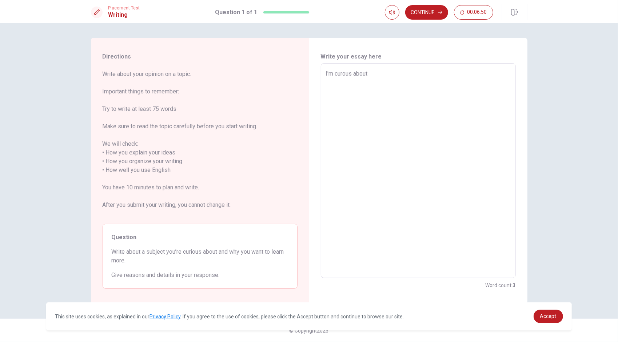
type textarea "x"
type textarea "I'm curous about e"
type textarea "x"
type textarea "I'm curous about en"
type textarea "x"
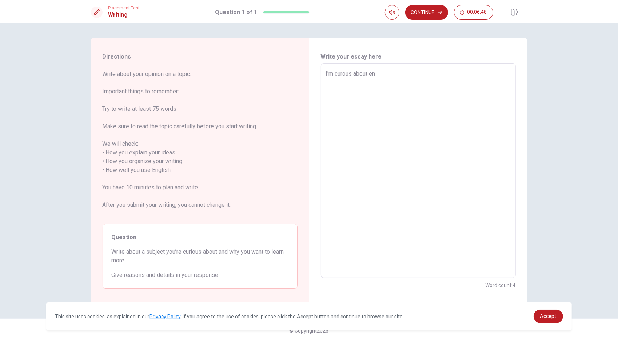
type textarea "I'm curous about env"
type textarea "x"
type textarea "I'm curous about envi"
type textarea "x"
type textarea "I'm curous about envir"
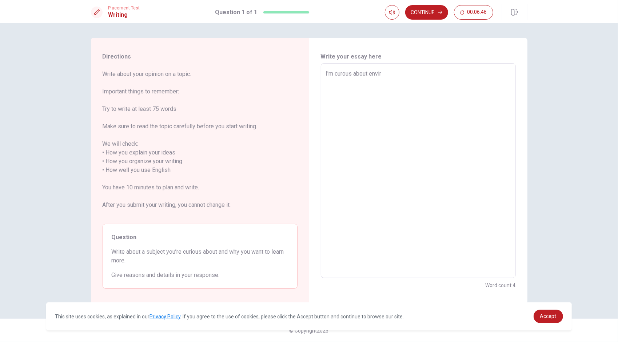
type textarea "x"
type textarea "I'm curous about enviro"
type textarea "x"
type textarea "I'm curous about environ"
type textarea "x"
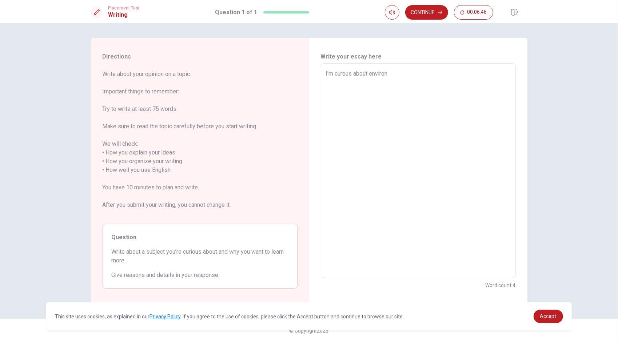
type textarea "I'm curous about environm"
type textarea "x"
type textarea "I'm curous about environme"
type textarea "x"
type textarea "I'm curous about environmen"
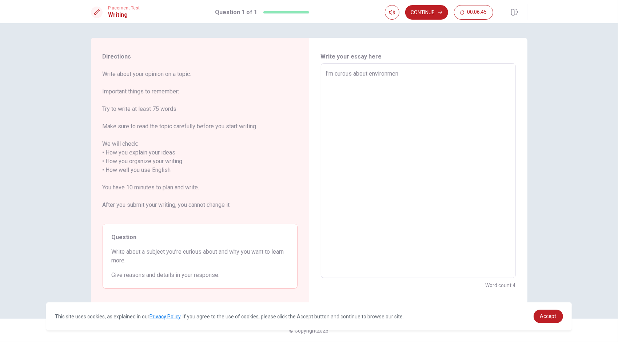
type textarea "x"
type textarea "I'm curous about environment"
type textarea "x"
type textarea "I'm curous about environment."
type textarea "x"
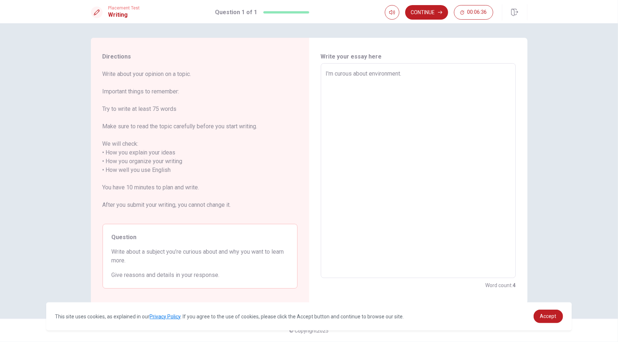
type textarea "I'm curous about environment."
type textarea "x"
type textarea "I'm curous about environment. L"
type textarea "x"
type textarea "I'm curous about environment."
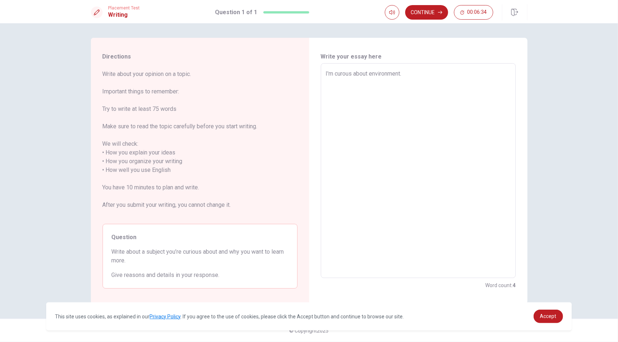
type textarea "x"
type textarea "I'm curous about environment. L"
type textarea "x"
type textarea "I'm curous about environment."
type textarea "x"
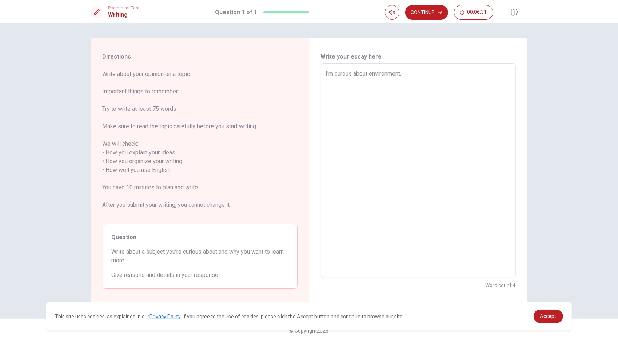
type textarea "I'm curous about environment. l"
type textarea "x"
type textarea "I'm curous about environment."
type textarea "x"
type textarea "I'm curous about environment. I"
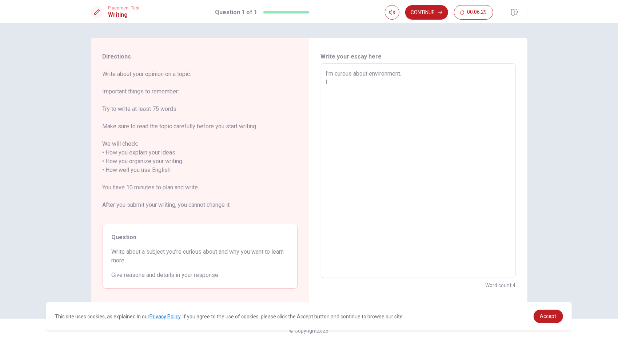
type textarea "x"
type textarea "I'm curous about environment. I"
type textarea "x"
type textarea "I'm curous about environment. I h"
type textarea "x"
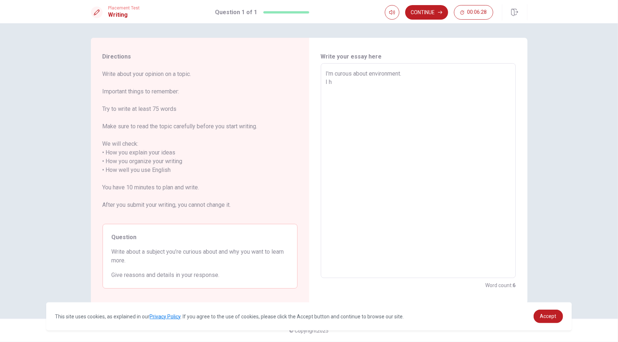
type textarea "I'm curous about environment. I ha"
type textarea "x"
type textarea "I'm curous about environment. I hav"
type textarea "x"
type textarea "I'm curous about environment. I have"
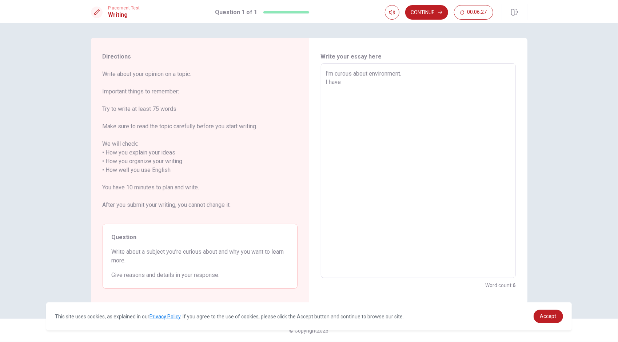
type textarea "x"
type textarea "I'm curous about environment. I have"
type textarea "x"
type textarea "I'm curous about environment. I have h"
type textarea "x"
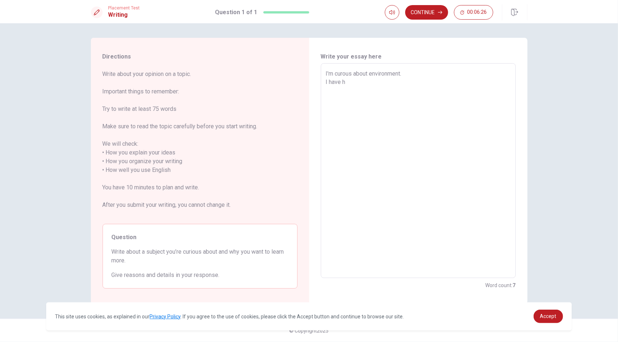
type textarea "I'm curous about environment. I have he"
type textarea "x"
type textarea "I'm curous about environment. I have hea"
type textarea "x"
type textarea "I'm curous about environment. I have hear"
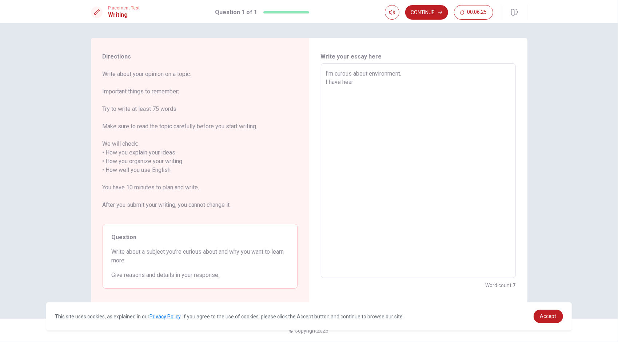
type textarea "x"
type textarea "I'm curous about environment. I have heard"
type textarea "x"
type textarea "I'm curous about environment. I have heard"
type textarea "x"
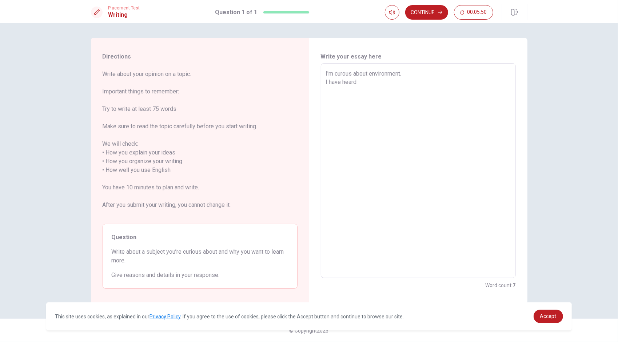
type textarea "I'm curous about environment. I have heard"
type textarea "x"
type textarea "I'm curous about environment. I have hear"
type textarea "x"
type textarea "I'm curous about environment. I have hea"
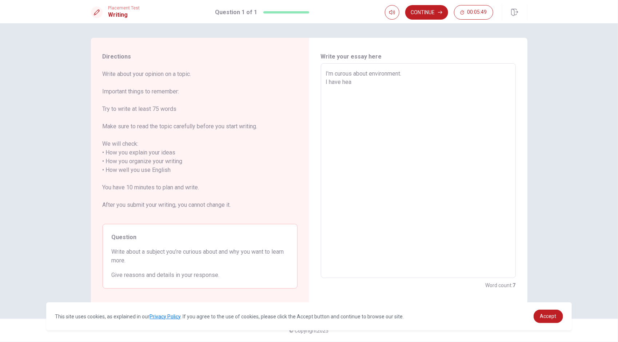
type textarea "x"
type textarea "I'm curous about environment. I have he"
type textarea "x"
type textarea "I'm curous about environment. I have h"
type textarea "x"
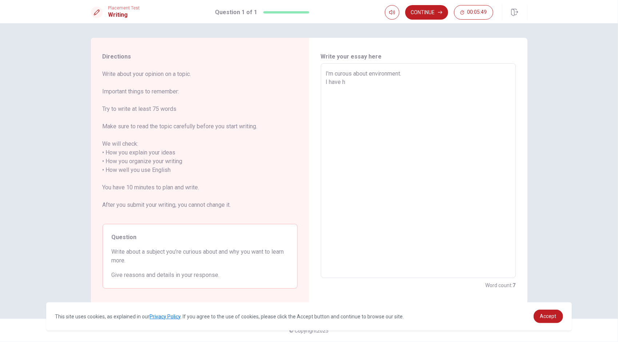
type textarea "I'm curous about environment. I have"
type textarea "x"
type textarea "I'm curous about environment. I have"
type textarea "x"
type textarea "I'm curous about environment. I hav"
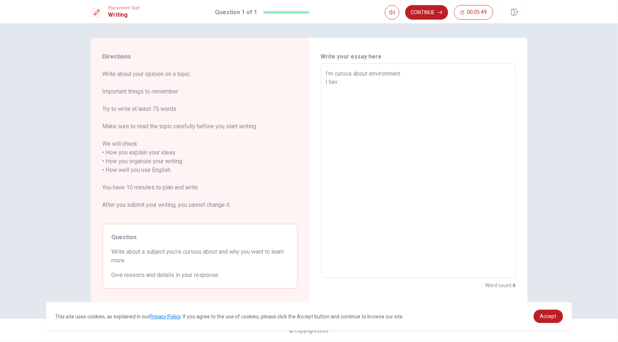
type textarea "x"
type textarea "I'm curous about environment. I ha"
type textarea "x"
type textarea "I'm curous about environment. I h"
type textarea "x"
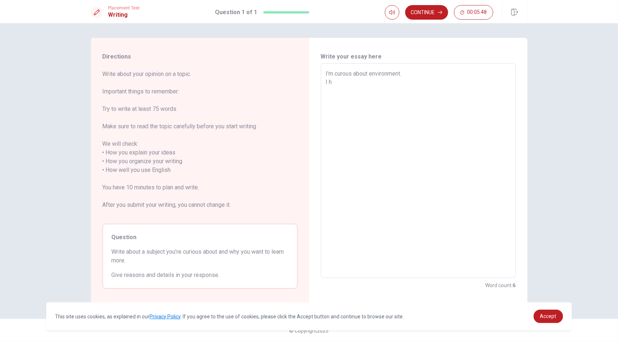
type textarea "I'm curous about environment. I"
type textarea "x"
type textarea "I'm curous about environment. I w"
type textarea "x"
type textarea "I'm curous about environment. I wa"
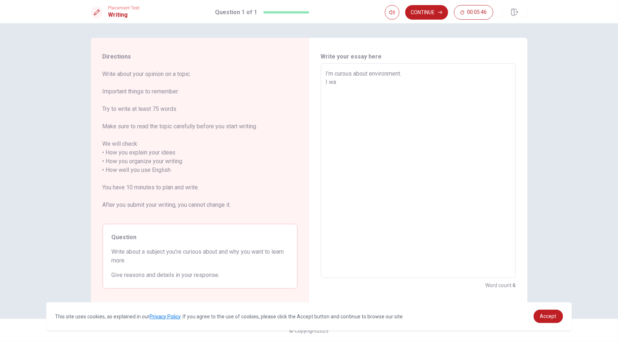
type textarea "x"
type textarea "I'm curous about environment. I was"
type textarea "x"
type textarea "I'm curous about environment. I was"
type textarea "x"
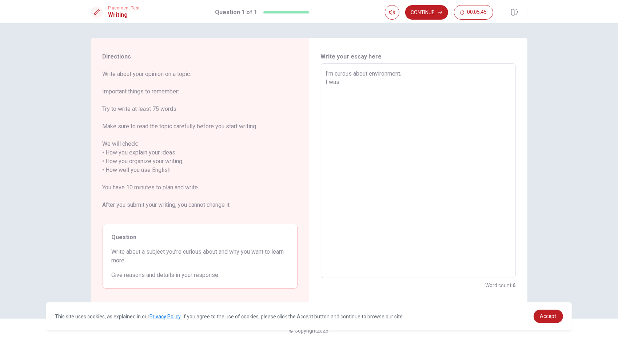
type textarea "I'm curous about environment. I was t"
type textarea "x"
type textarea "I'm curous about environment. I was to"
type textarea "x"
type textarea "I'm curous about environment. I was tol"
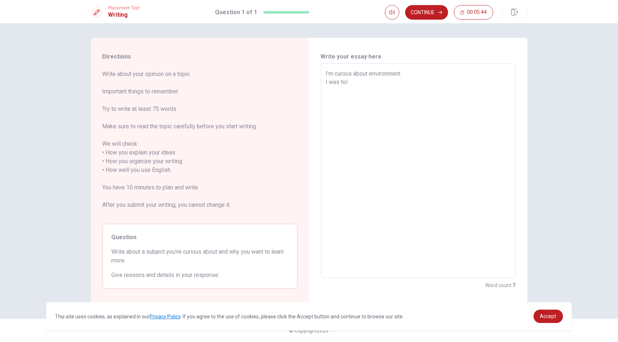
type textarea "x"
type textarea "I'm curous about environment. I was told"
type textarea "x"
type textarea "I'm curous about environment. I was told"
type textarea "x"
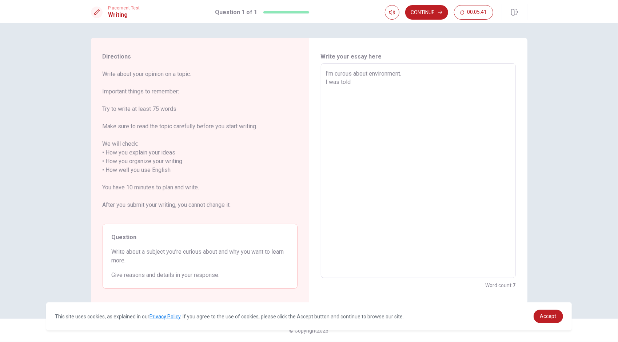
type textarea "I'm curous about environment. I was told b"
type textarea "x"
type textarea "I'm curous about environment. I was told by"
type textarea "x"
type textarea "I'm curous about environment. I was told by"
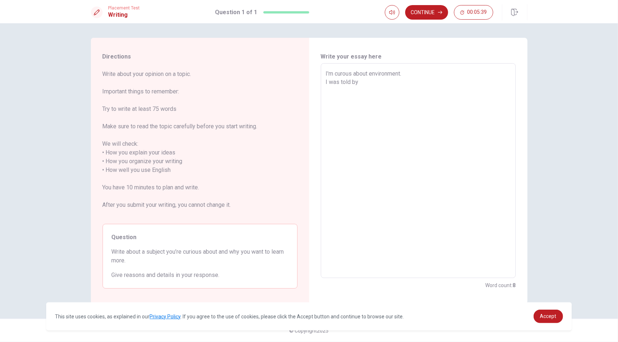
type textarea "x"
type textarea "I'm curous about environment. I was told by a"
type textarea "x"
type textarea "I'm curous about environment. I was told by an"
type textarea "x"
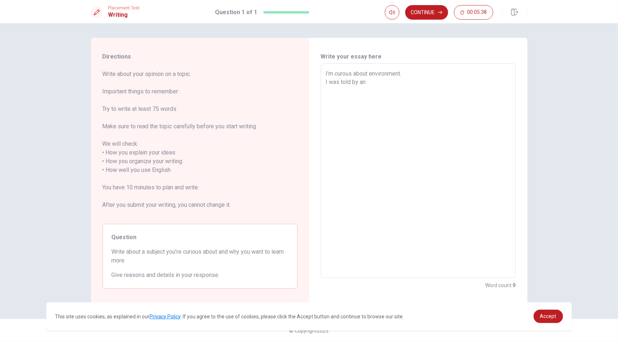
type textarea "I'm curous about environment. I was told by [PERSON_NAME]"
type textarea "x"
type textarea "I'm curous about environment. I was told by anu="
type textarea "x"
type textarea "I'm curous about environment. I was told by [PERSON_NAME]"
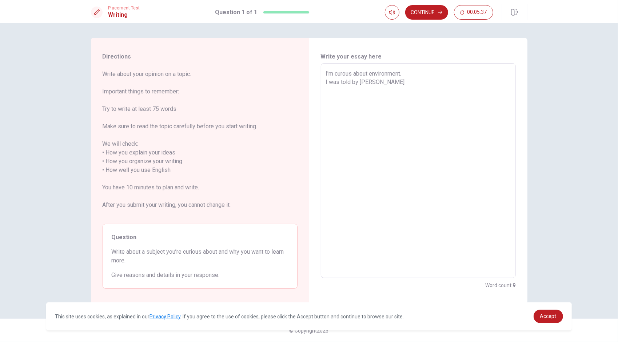
type textarea "x"
type textarea "I'm curous about environment. I was told by an"
type textarea "x"
type textarea "I'm curous about environment. I was told by a"
type textarea "x"
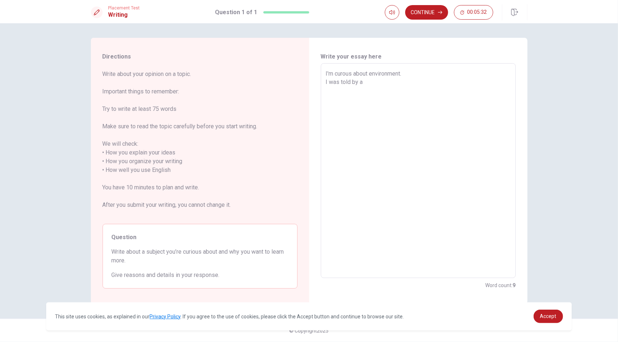
type textarea "I'm curous about environment. I was told by au"
type textarea "x"
type textarea "I'm curous about environment. I was told by aun"
type textarea "x"
type textarea "I'm curous about environment. I was told by aunt"
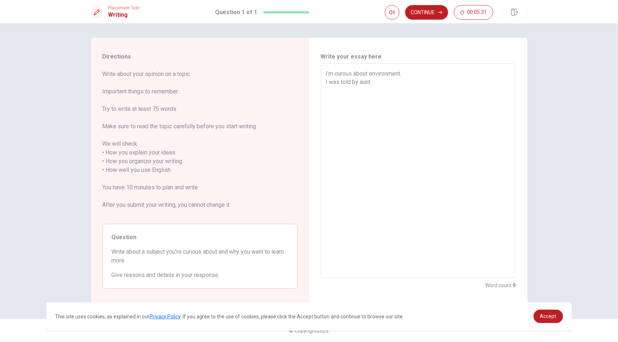
type textarea "x"
type textarea "I'm curous about environment. I was told by aunt"
type textarea "x"
type textarea "I'm curous about environment. I was told by aunt t"
type textarea "x"
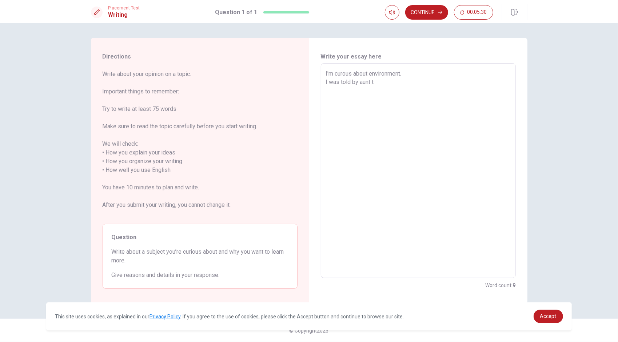
type textarea "I'm curous about environment. I was told by aunt [PERSON_NAME]"
type textarea "x"
type textarea "I'm curous about environment. I was told by aunt [PERSON_NAME]"
type textarea "x"
type textarea "I'm curous about environment. I was told by aunt that"
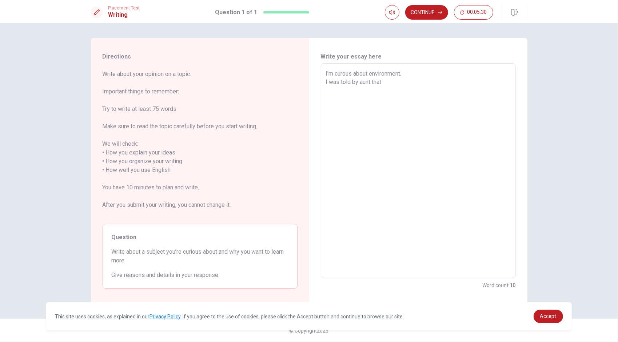
type textarea "x"
type textarea "I'm curous about environment. I was told by aunt that"
type textarea "x"
type textarea "I'm curous about environment. I was told by aunt that t"
type textarea "x"
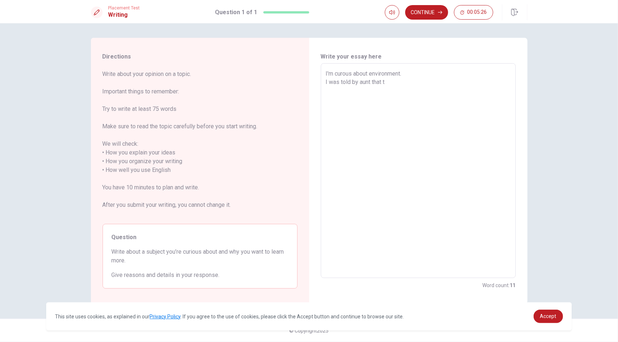
type textarea "I'm curous about environment. I was told by aunt that th"
type textarea "x"
type textarea "I'm curous about environment. I was told by aunt that the"
type textarea "x"
type textarea "I'm curous about environment. I was told by aunt that the"
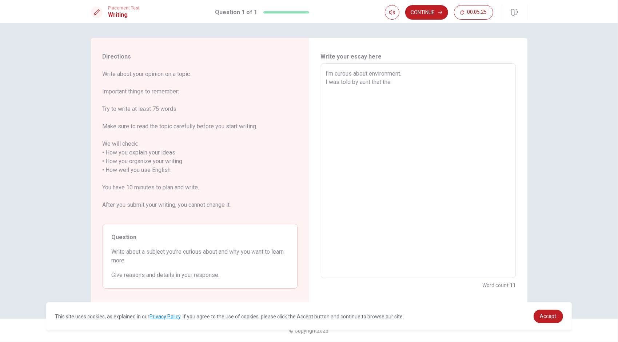
type textarea "x"
type textarea "I'm curous about environment. I was told by aunt that the e"
type textarea "x"
type textarea "I'm curous about environment. I was told by aunt that the ea"
type textarea "x"
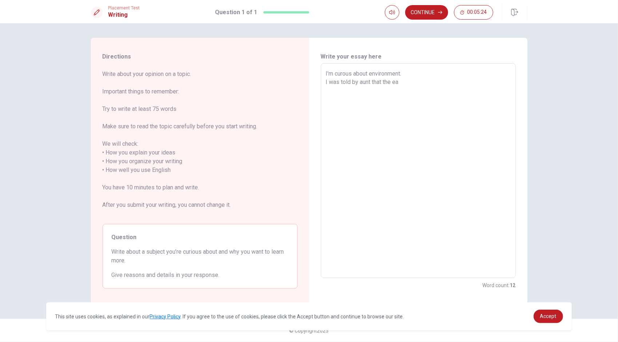
type textarea "I'm curous about environment. I was told by aunt that the ear"
type textarea "x"
type textarea "I'm curous about environment. I was told by aunt that the eart"
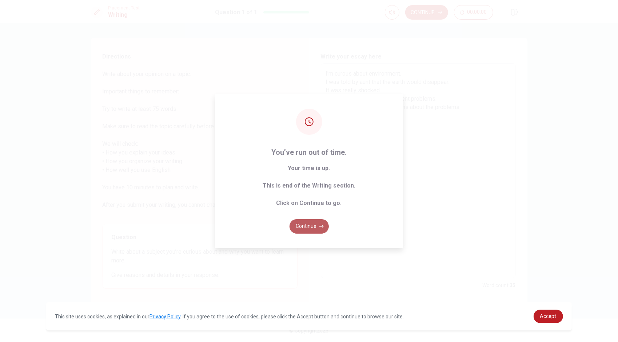
click at [318, 222] on button "Continue" at bounding box center [309, 226] width 39 height 15
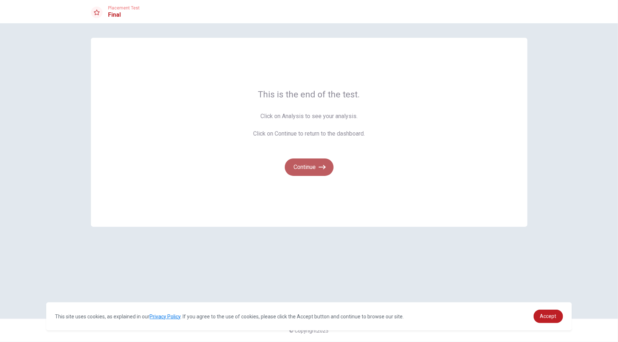
click at [319, 168] on button "Continue" at bounding box center [309, 167] width 49 height 17
